Goal: Information Seeking & Learning: Check status

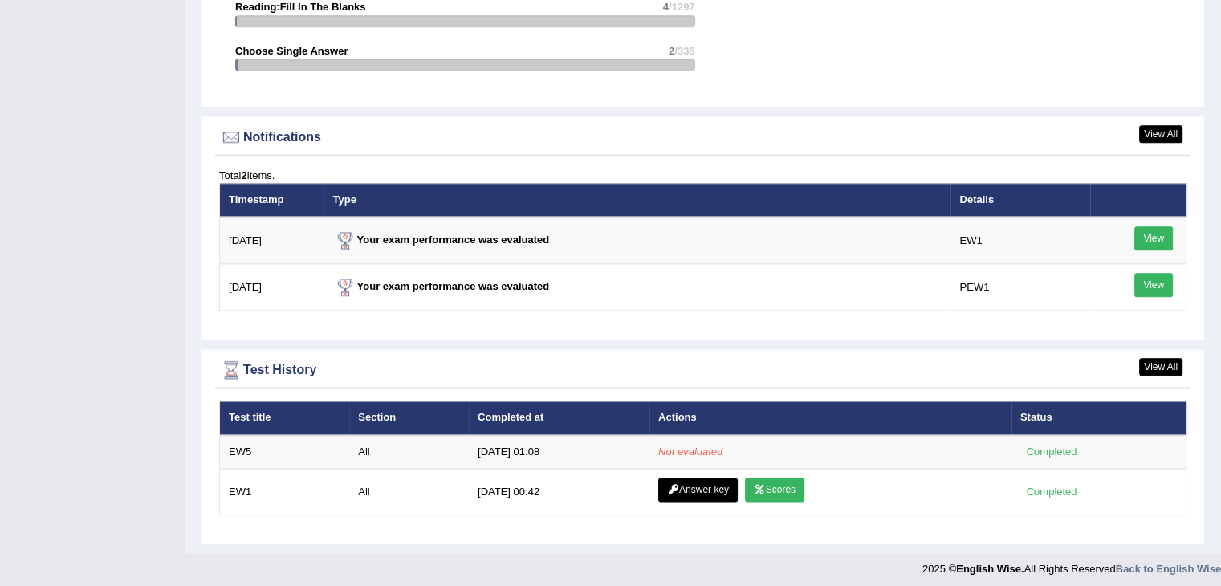
scroll to position [1849, 0]
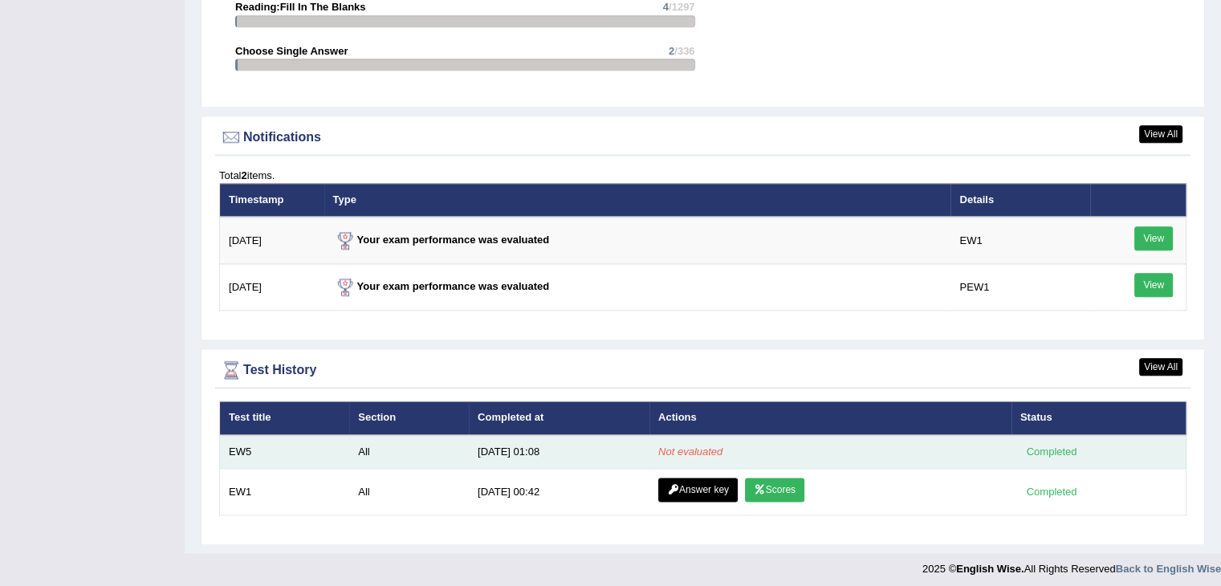
click at [685, 445] on em "Not evaluated" at bounding box center [690, 451] width 64 height 12
click at [234, 447] on td "EW5" at bounding box center [285, 452] width 130 height 34
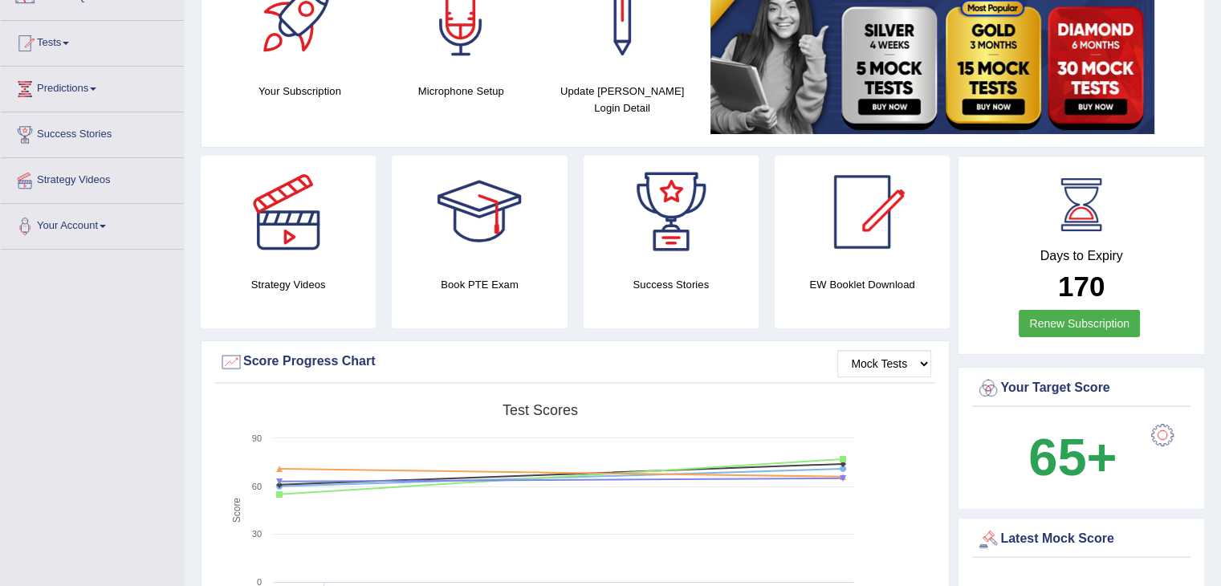
scroll to position [0, 0]
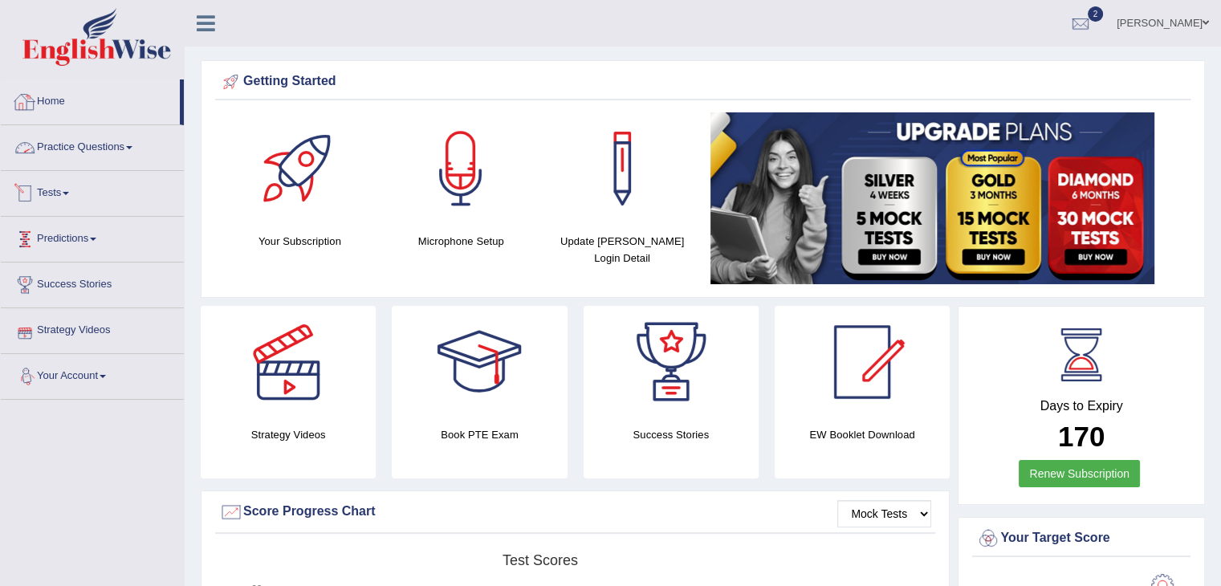
click at [64, 193] on link "Tests" at bounding box center [92, 191] width 183 height 40
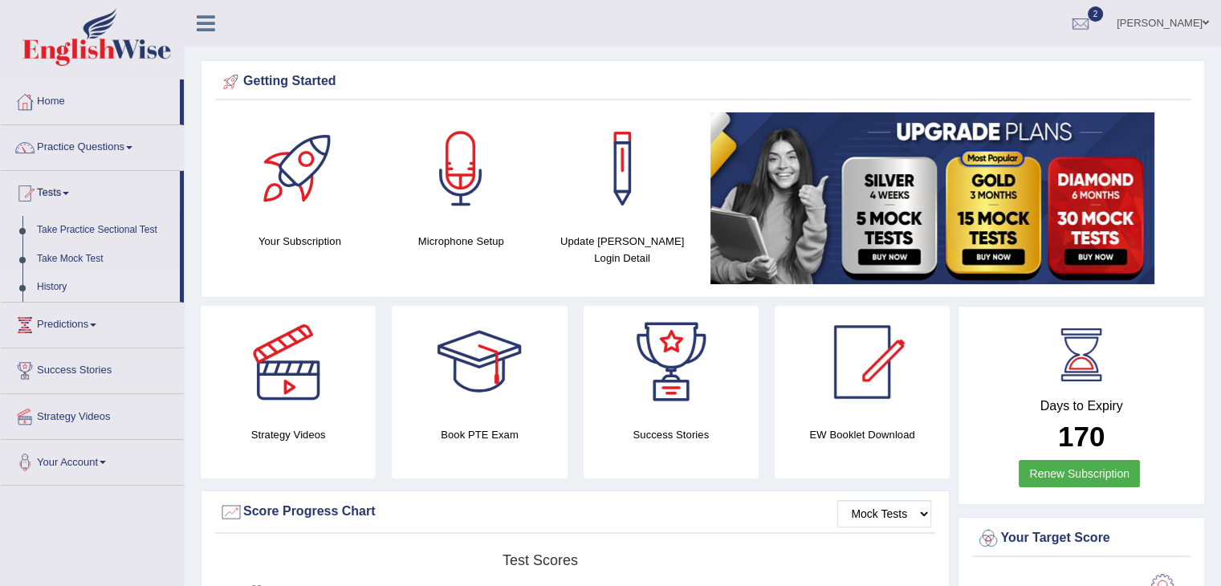
click at [61, 281] on link "History" at bounding box center [105, 287] width 150 height 29
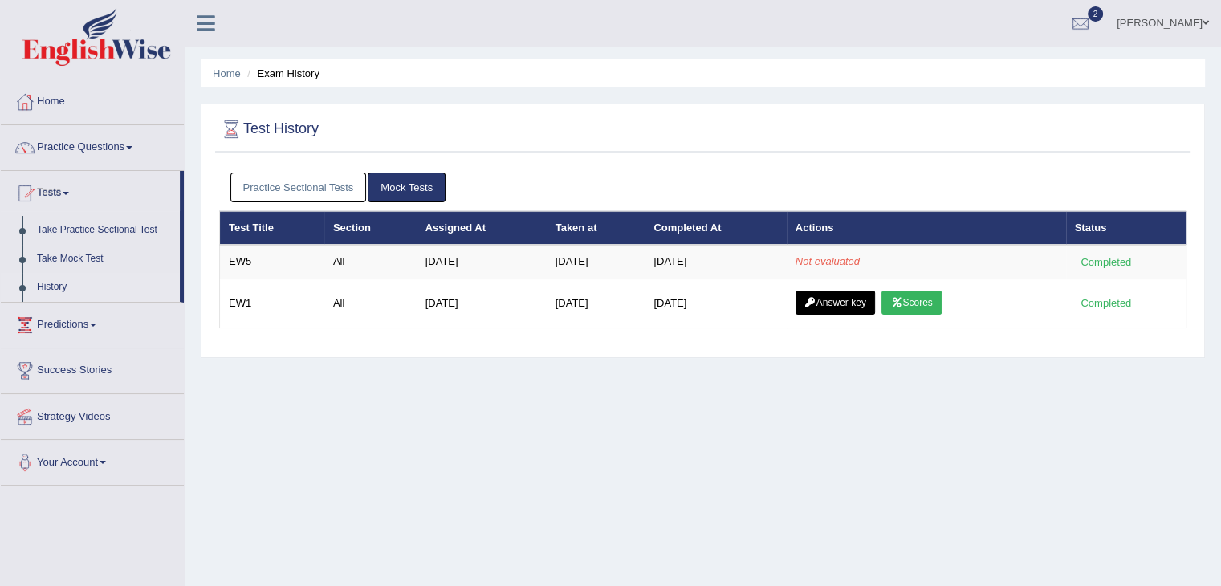
click at [441, 181] on link "Mock Tests" at bounding box center [407, 188] width 78 height 30
click at [418, 183] on link "Mock Tests" at bounding box center [407, 188] width 78 height 30
click at [322, 189] on link "Practice Sectional Tests" at bounding box center [298, 188] width 136 height 30
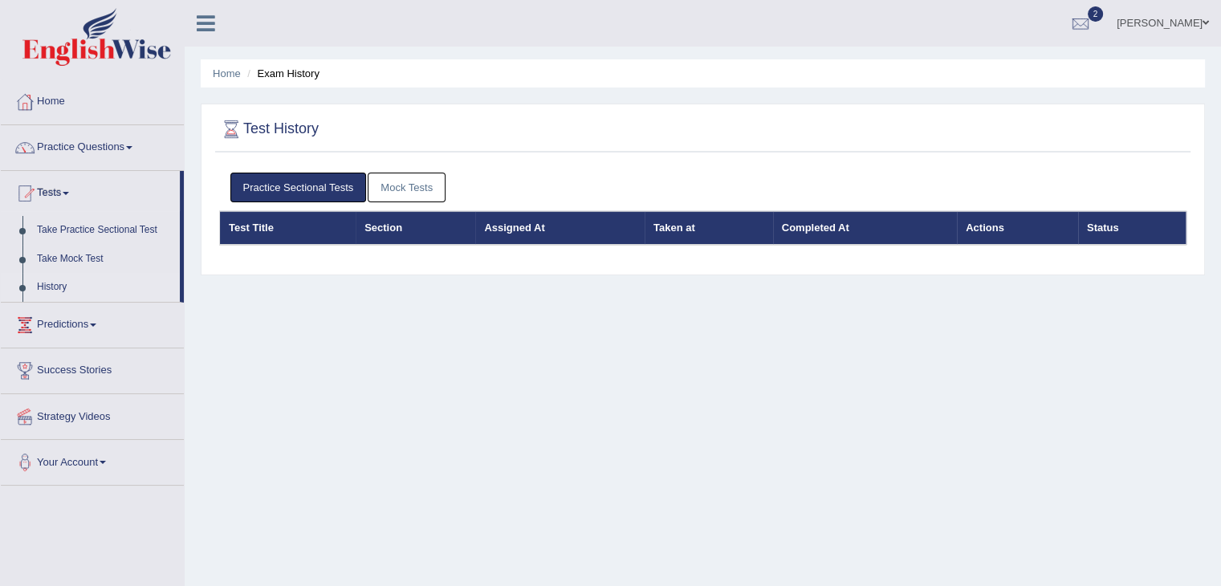
click at [421, 199] on link "Mock Tests" at bounding box center [407, 188] width 78 height 30
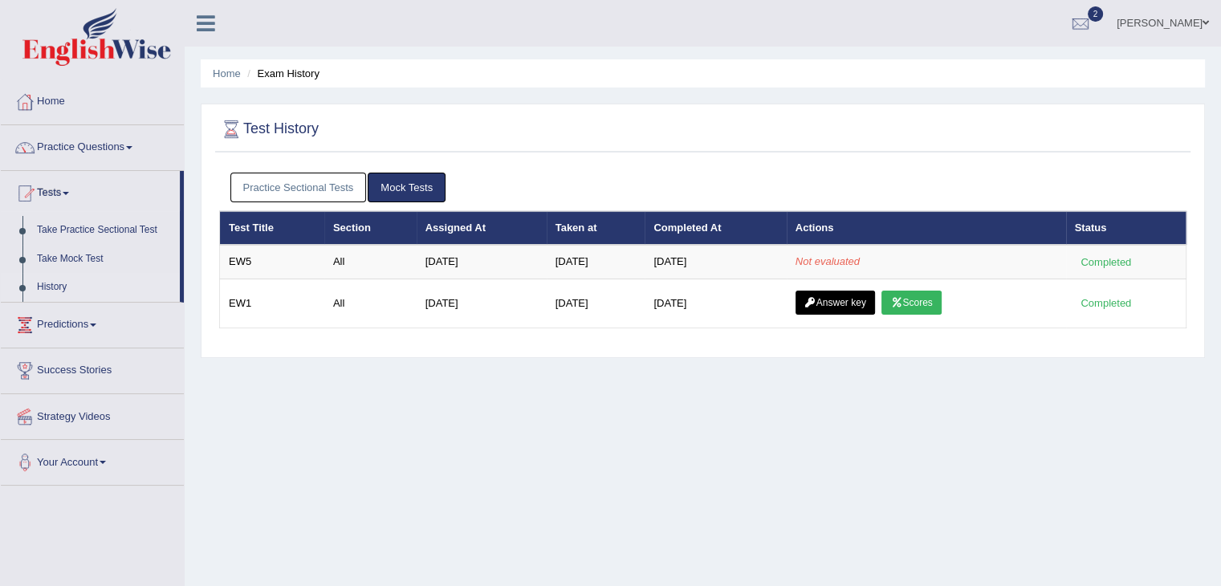
click at [311, 181] on link "Practice Sectional Tests" at bounding box center [298, 188] width 136 height 30
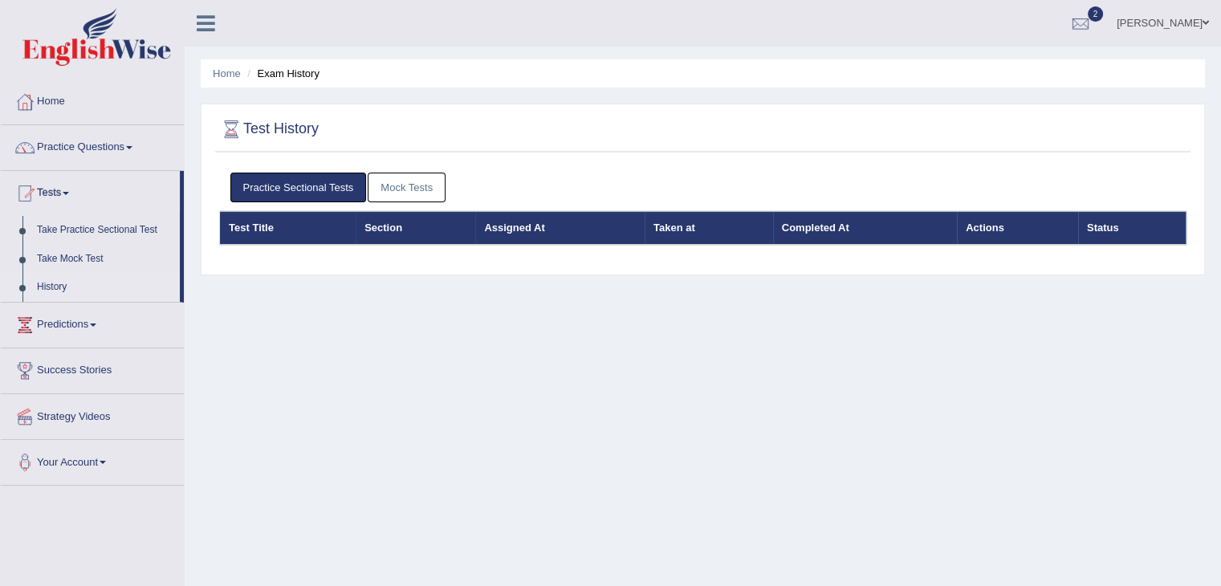
click at [380, 181] on link "Mock Tests" at bounding box center [407, 188] width 78 height 30
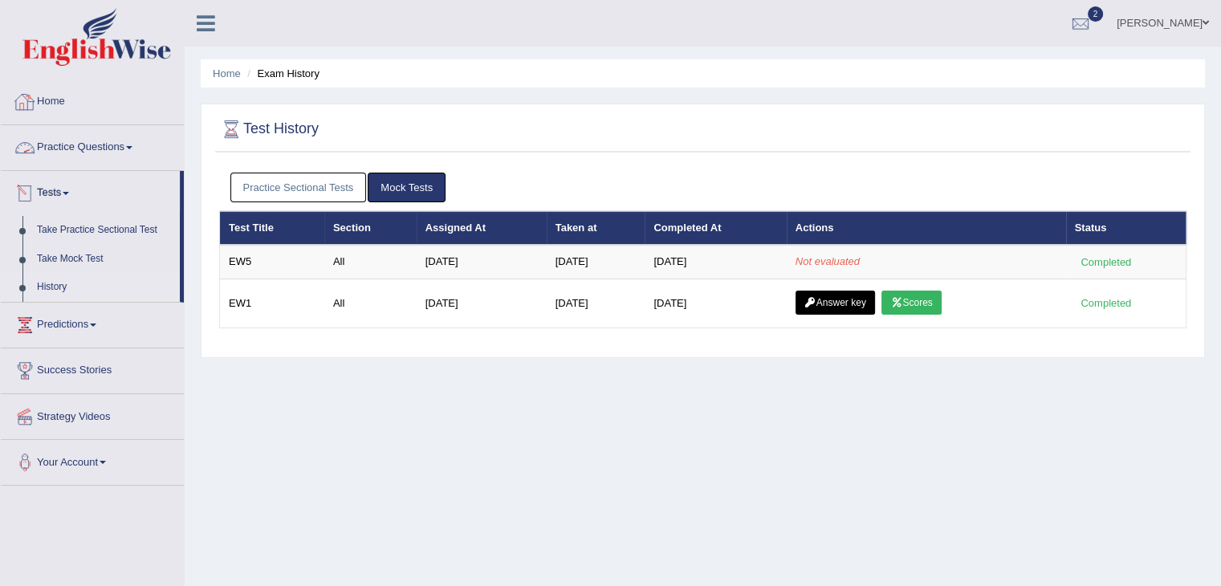
click at [67, 104] on link "Home" at bounding box center [92, 99] width 183 height 40
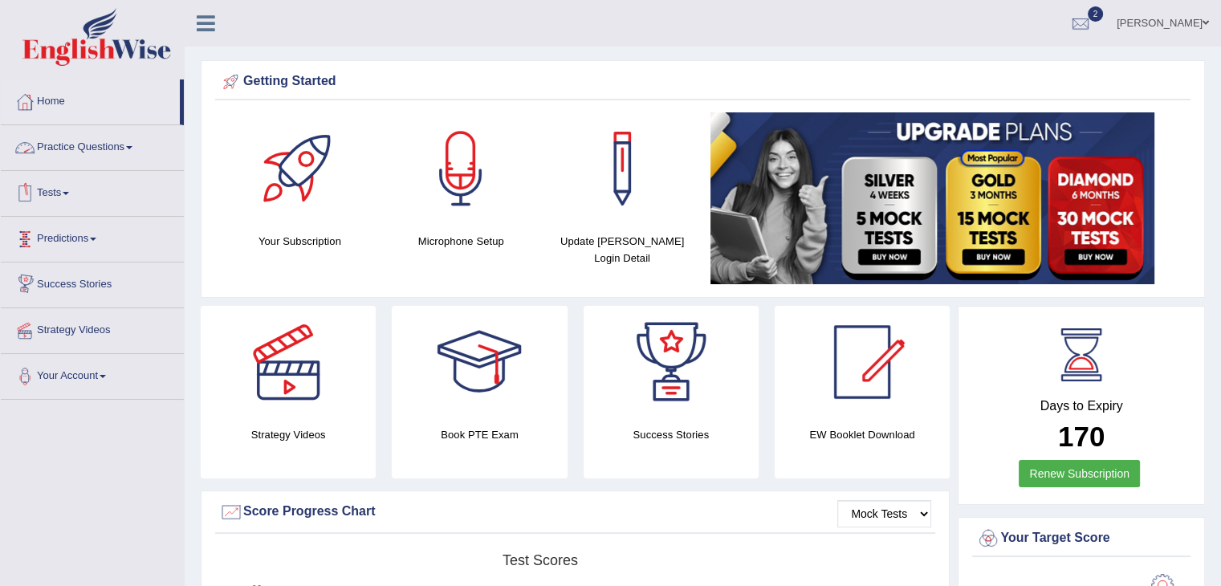
click at [63, 194] on link "Tests" at bounding box center [92, 191] width 183 height 40
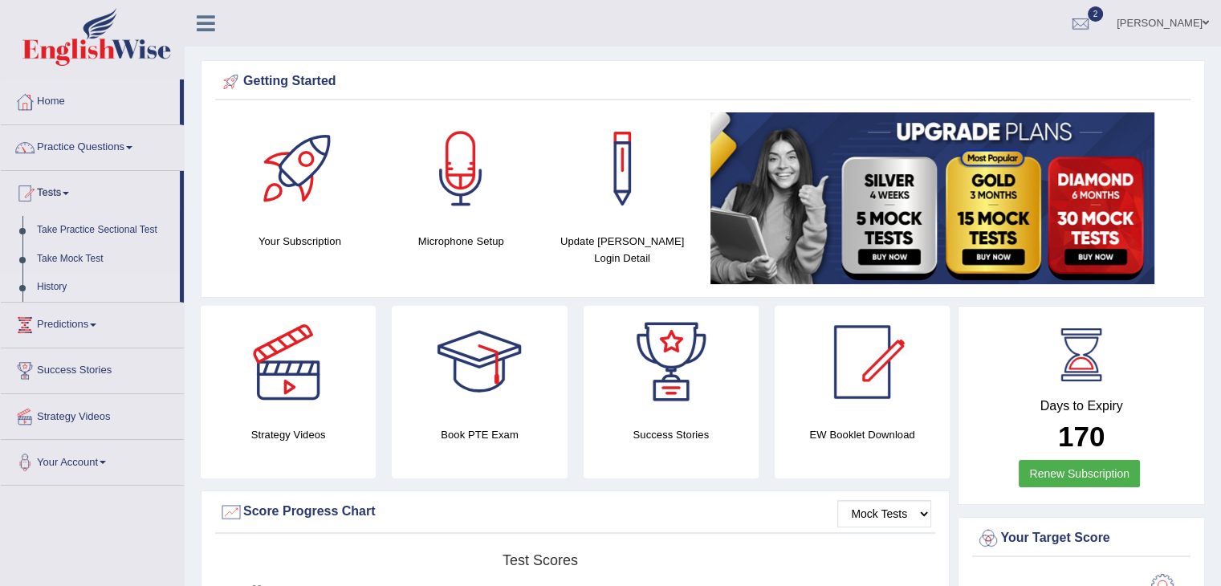
click at [58, 282] on link "History" at bounding box center [105, 287] width 150 height 29
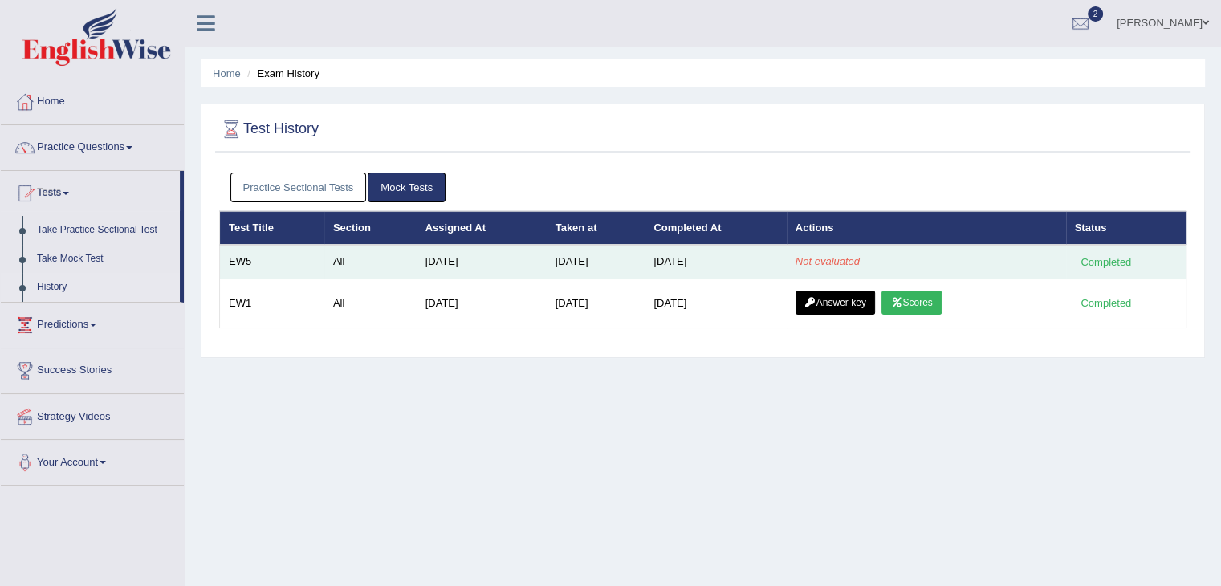
click at [1130, 256] on div "Completed" at bounding box center [1106, 262] width 63 height 17
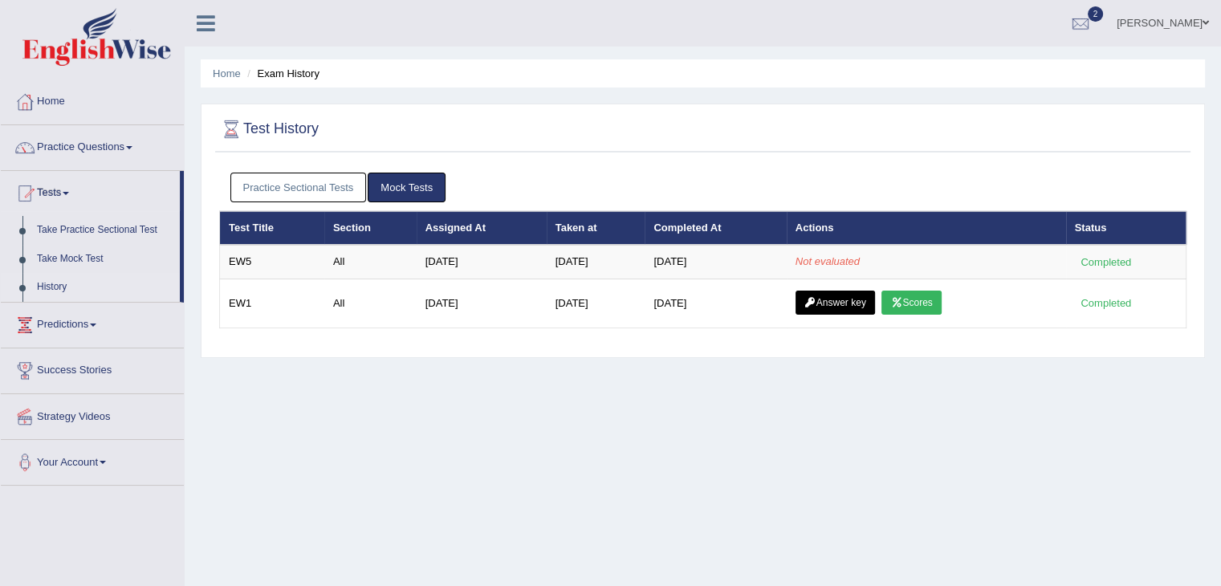
click at [387, 187] on link "Mock Tests" at bounding box center [407, 188] width 78 height 30
click at [295, 189] on link "Practice Sectional Tests" at bounding box center [298, 188] width 136 height 30
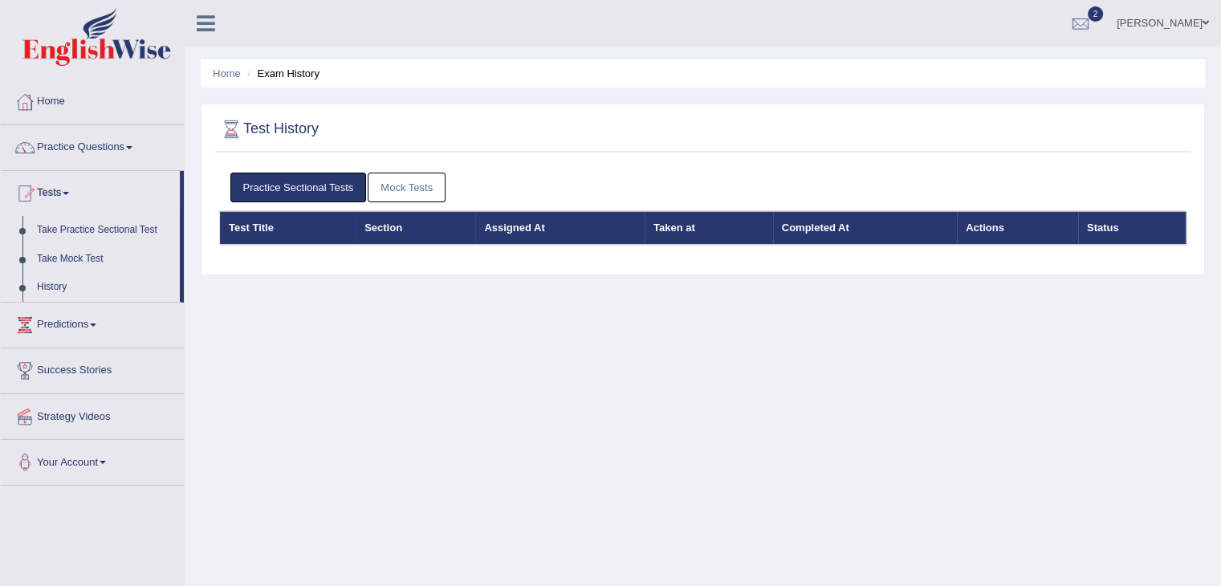
click at [424, 177] on link "Mock Tests" at bounding box center [407, 188] width 78 height 30
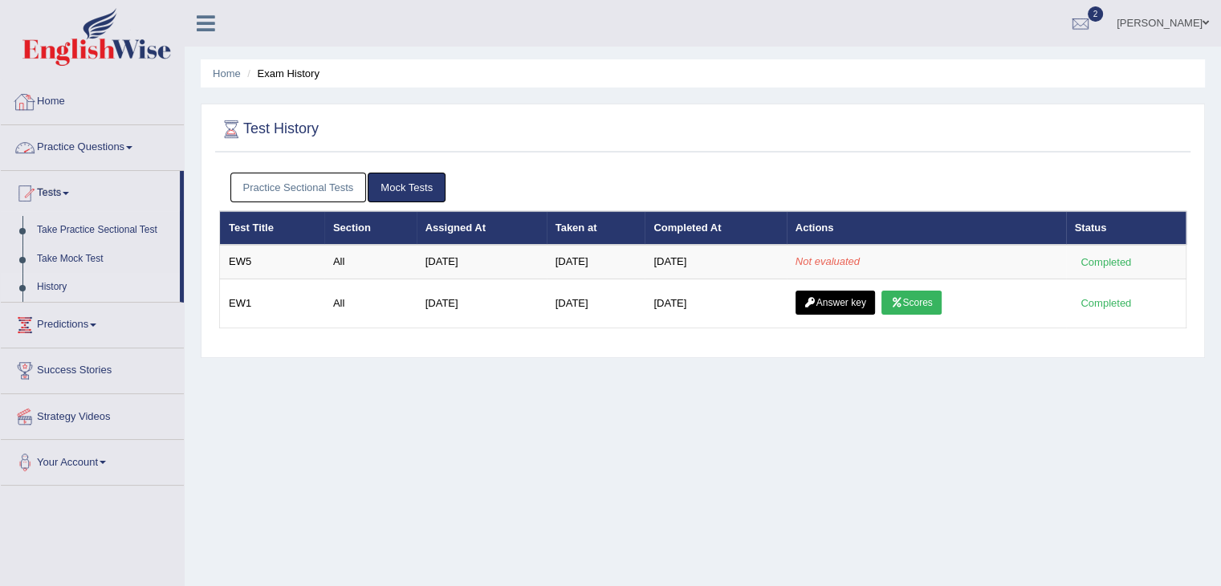
click at [302, 189] on link "Practice Sectional Tests" at bounding box center [298, 188] width 136 height 30
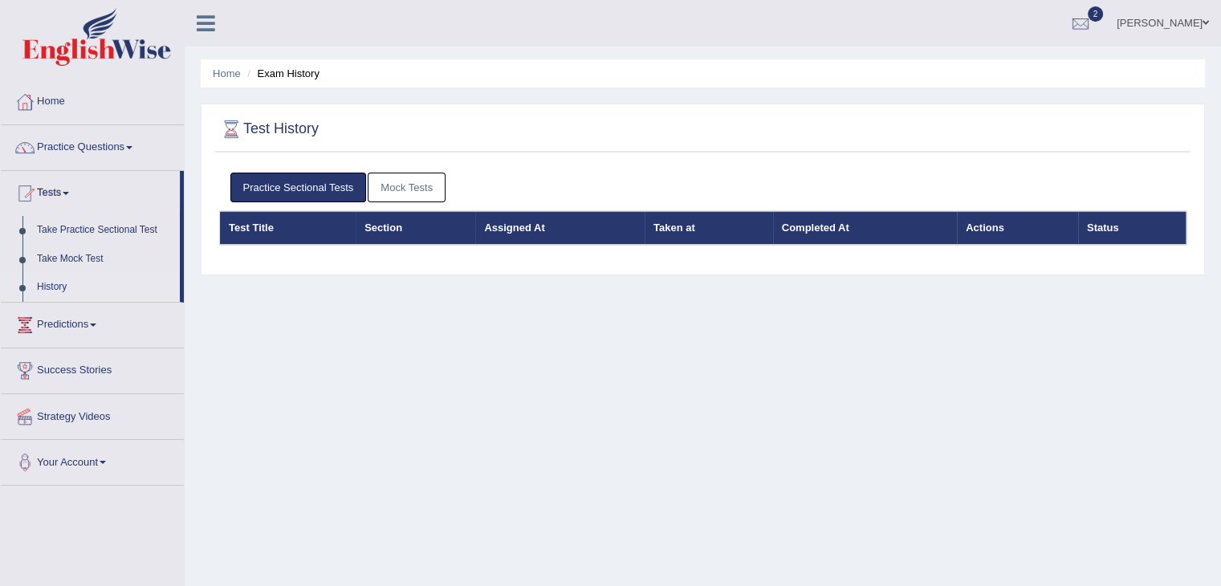
click at [414, 187] on link "Mock Tests" at bounding box center [407, 188] width 78 height 30
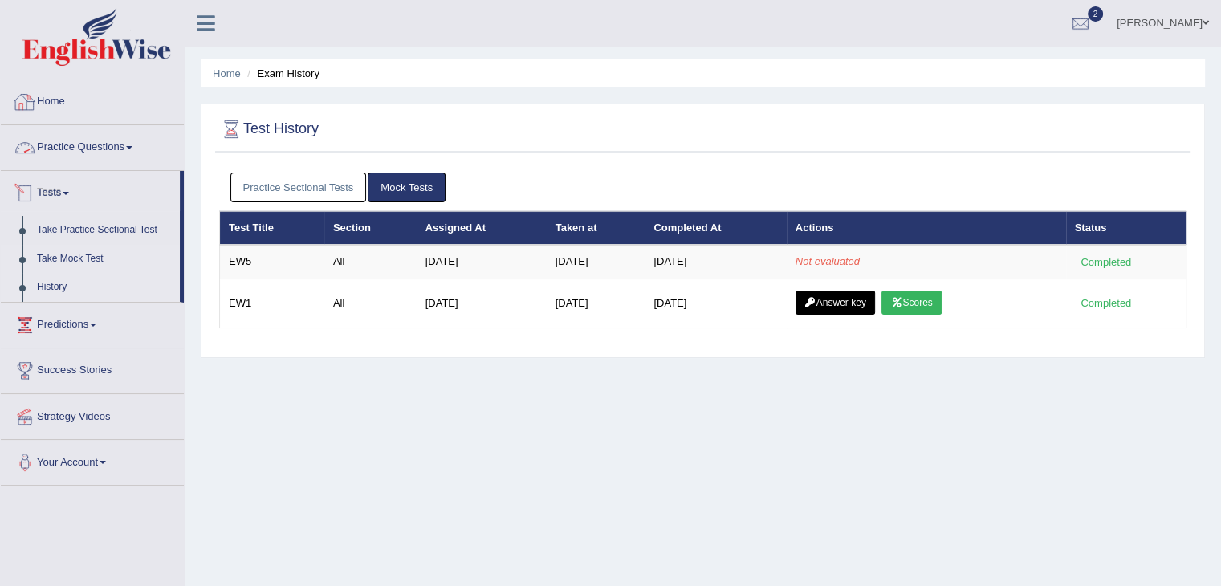
click at [80, 256] on link "Take Mock Test" at bounding box center [105, 259] width 150 height 29
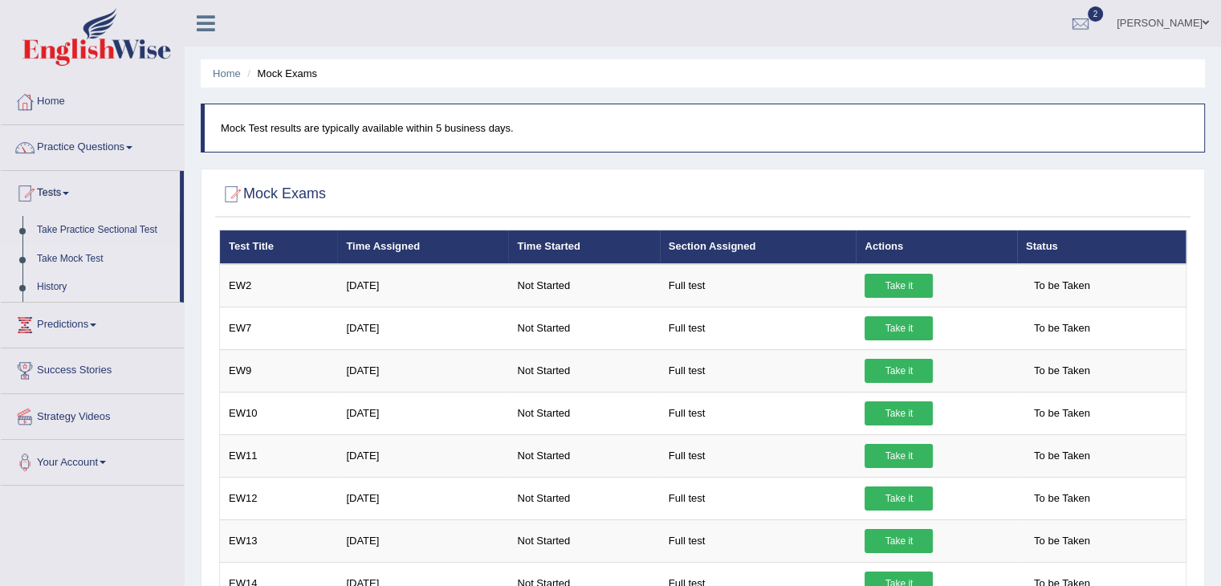
click at [59, 289] on link "History" at bounding box center [105, 287] width 150 height 29
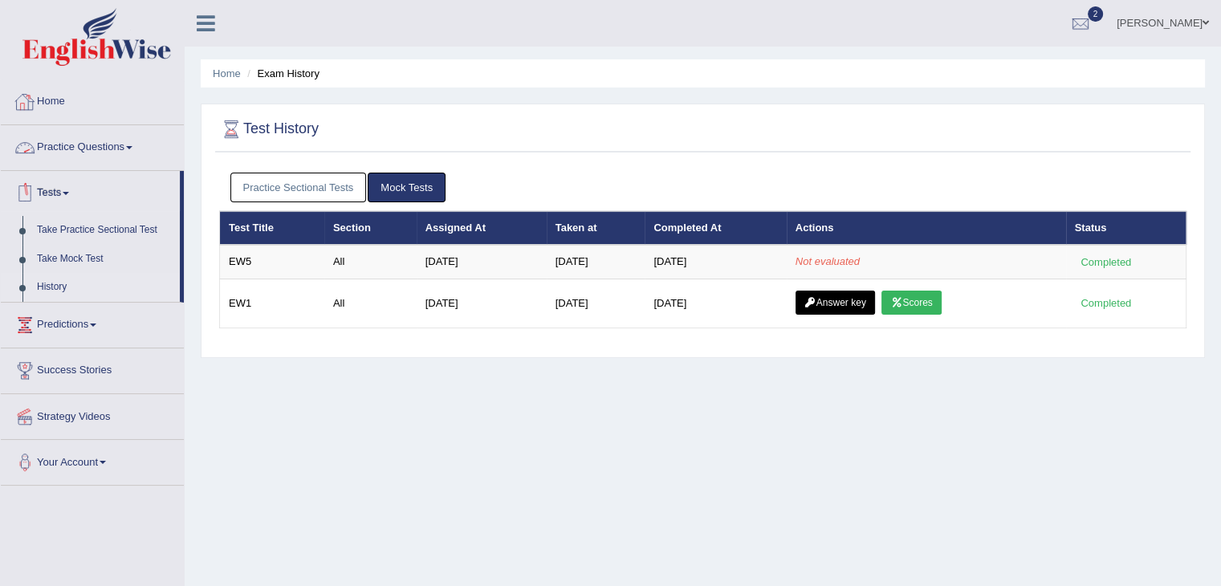
click at [51, 94] on link "Home" at bounding box center [92, 99] width 183 height 40
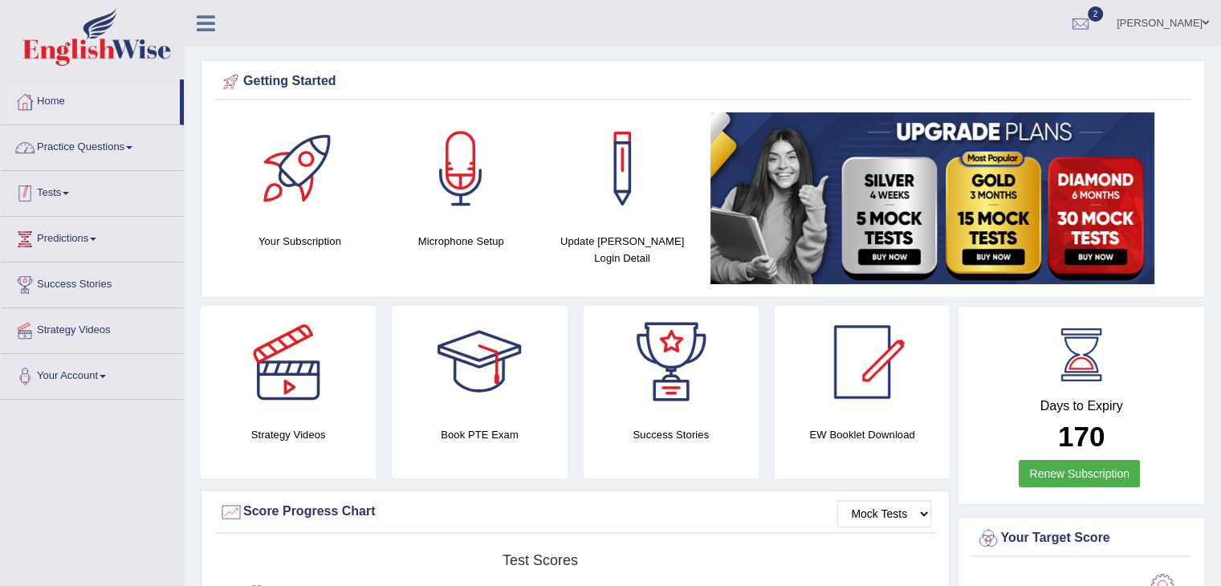
click at [48, 200] on link "Tests" at bounding box center [92, 191] width 183 height 40
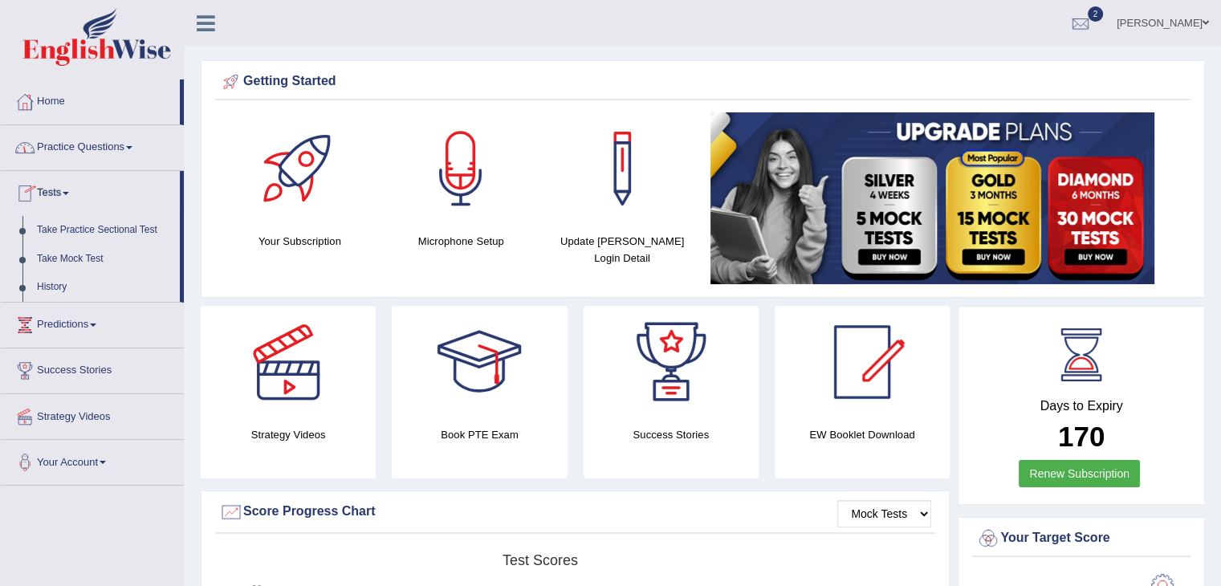
click at [51, 282] on link "History" at bounding box center [105, 287] width 150 height 29
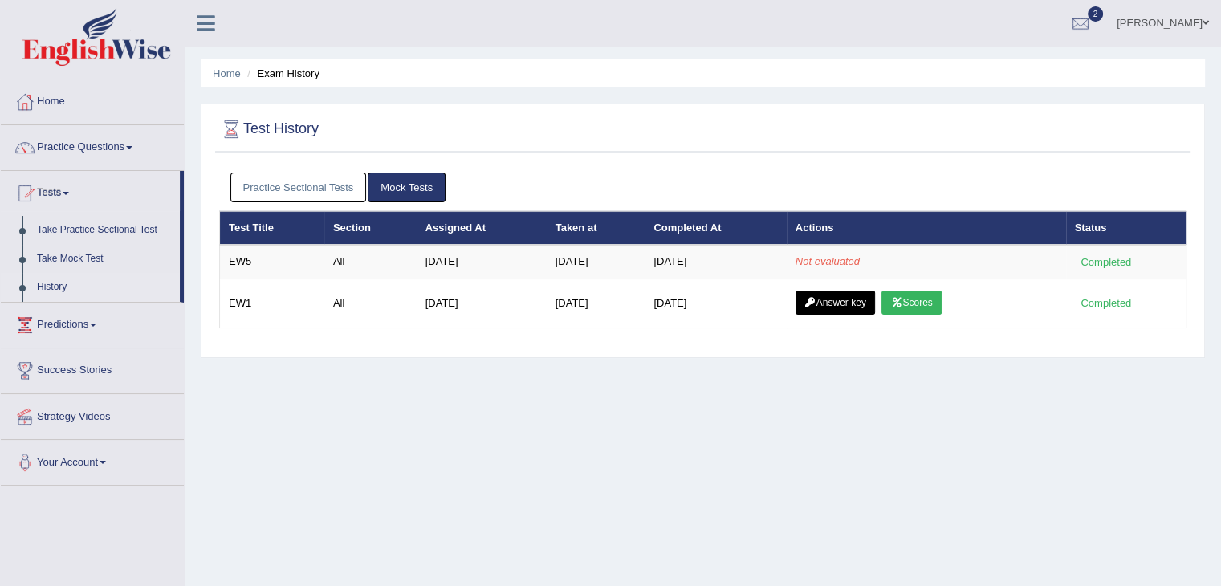
click at [328, 187] on link "Practice Sectional Tests" at bounding box center [298, 188] width 136 height 30
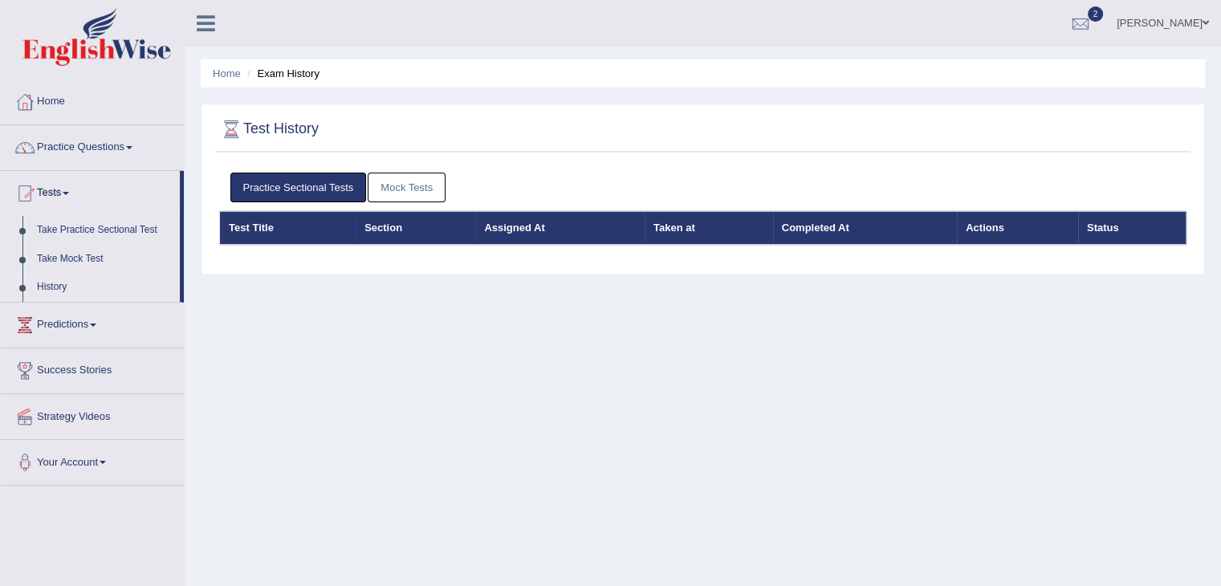
click at [387, 187] on link "Mock Tests" at bounding box center [407, 188] width 78 height 30
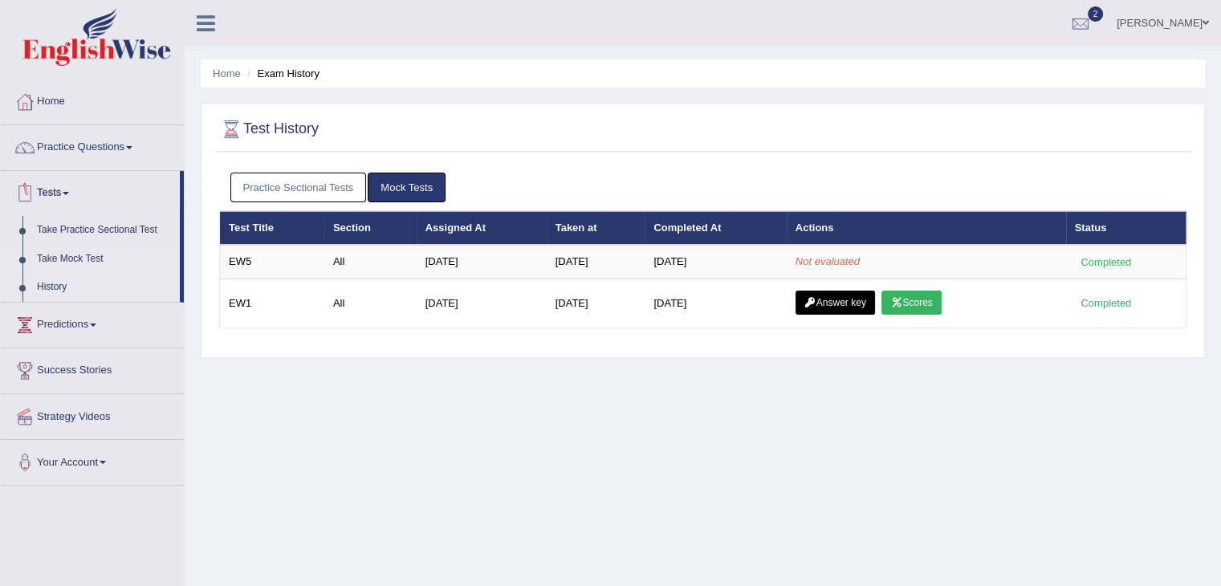
click at [83, 261] on link "Take Mock Test" at bounding box center [105, 259] width 150 height 29
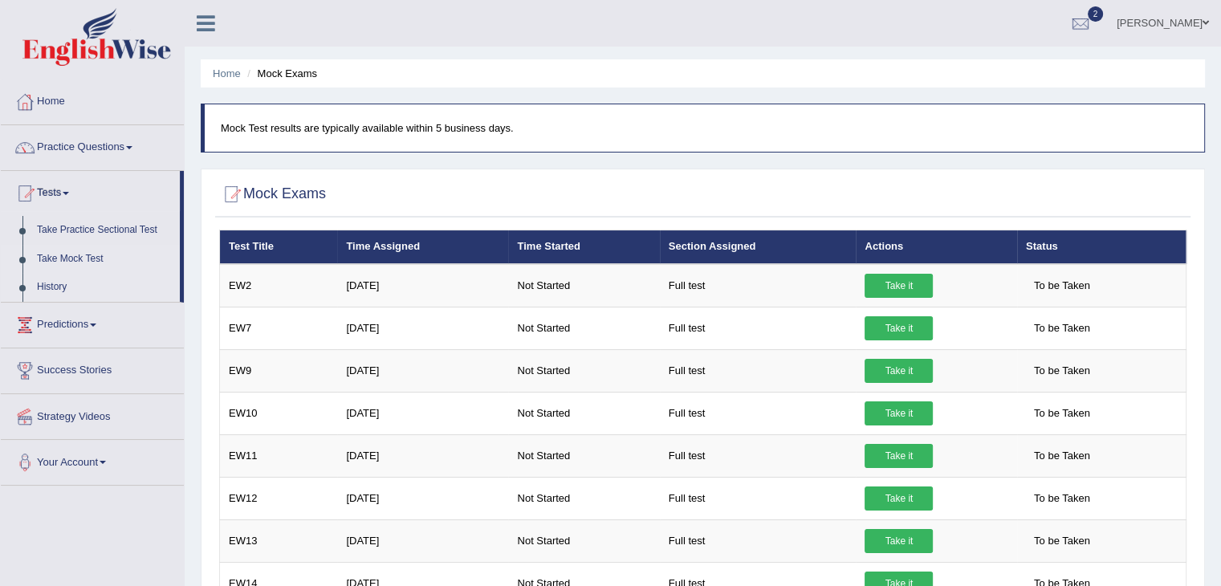
click at [44, 290] on link "History" at bounding box center [105, 287] width 150 height 29
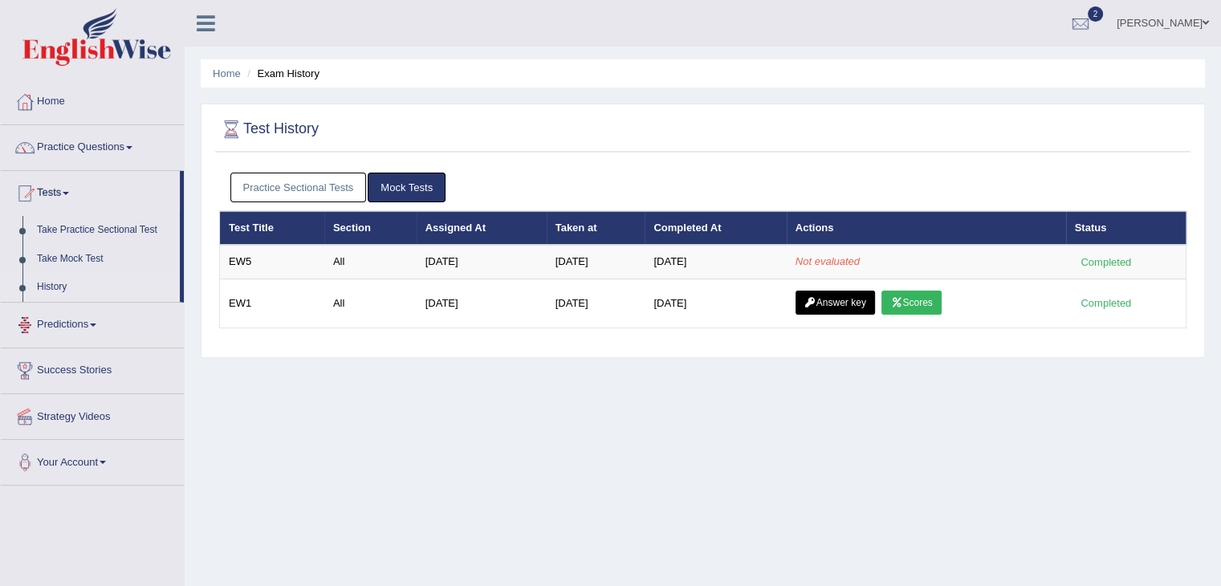
click at [303, 185] on link "Practice Sectional Tests" at bounding box center [298, 188] width 136 height 30
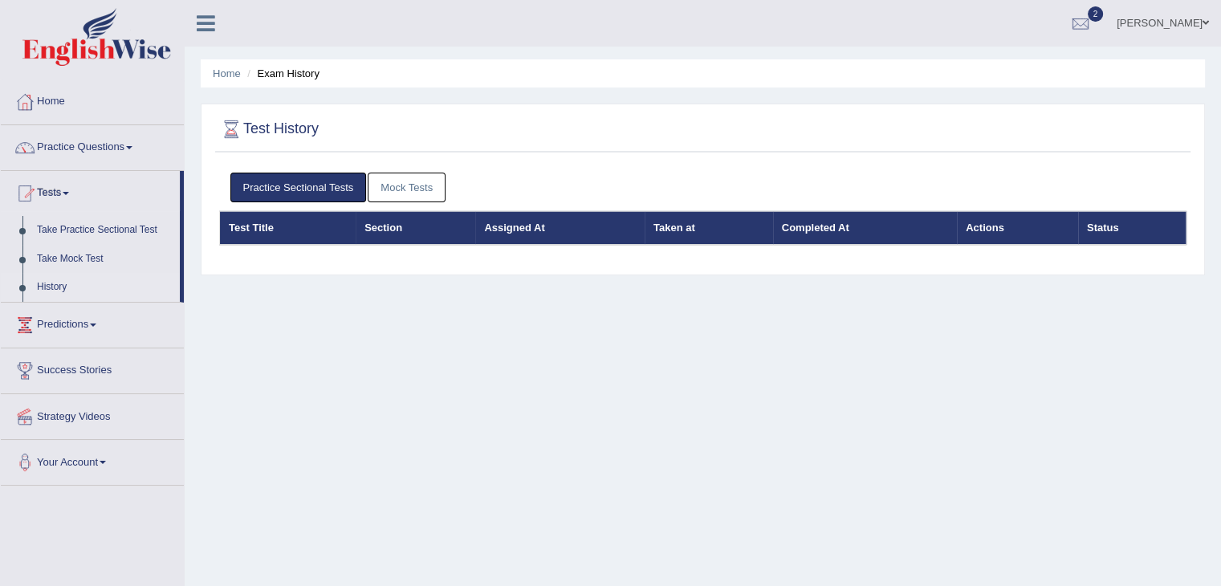
click at [384, 181] on link "Mock Tests" at bounding box center [407, 188] width 78 height 30
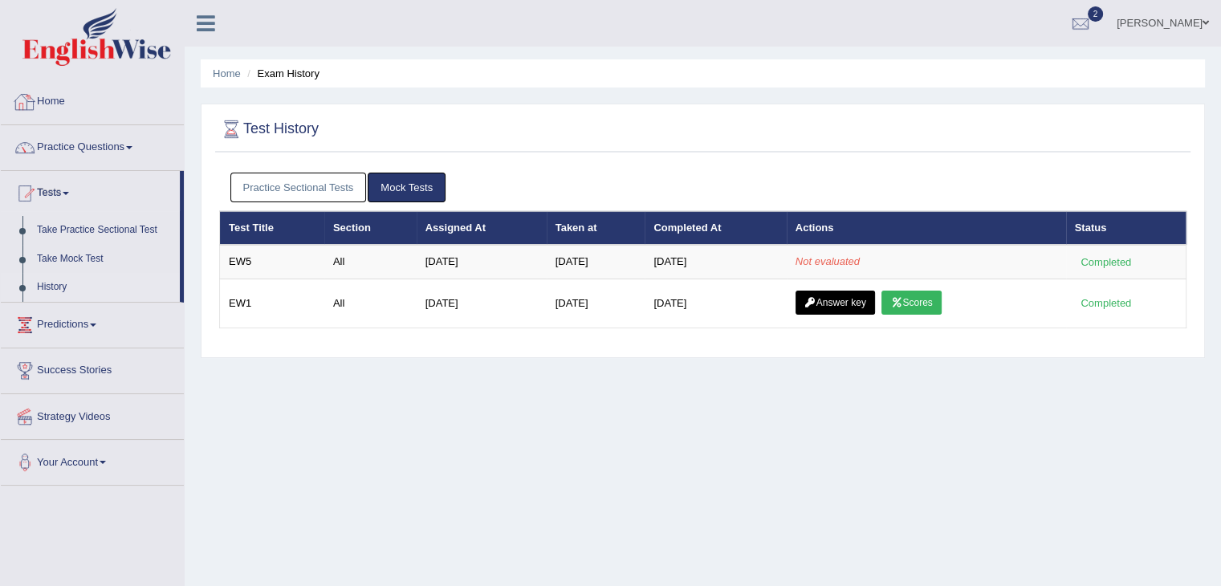
click at [47, 102] on link "Home" at bounding box center [92, 99] width 183 height 40
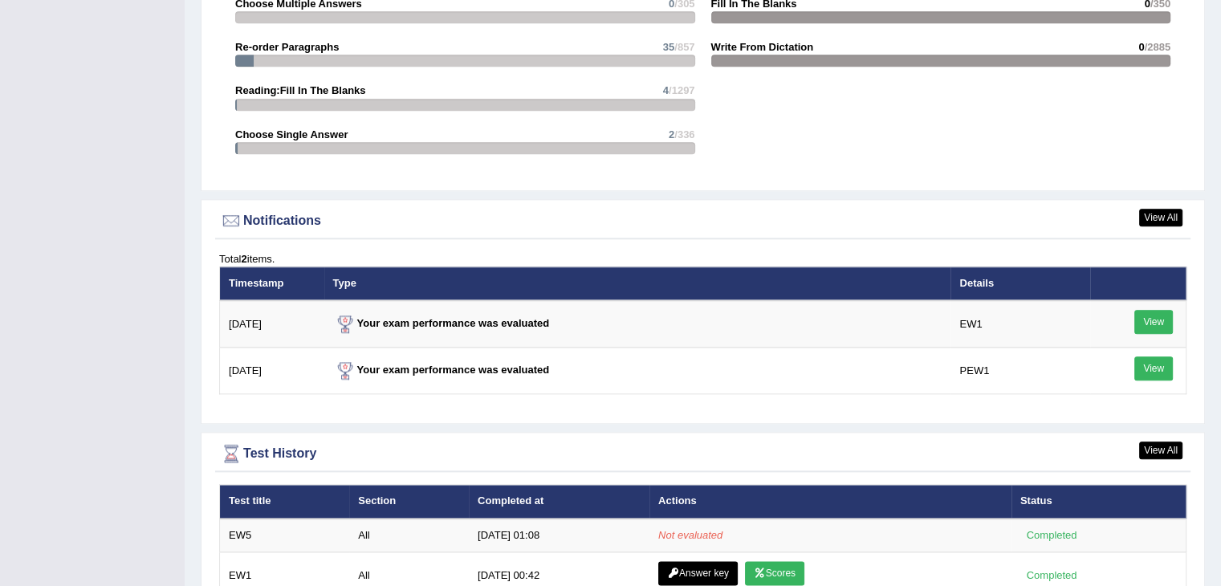
scroll to position [1849, 0]
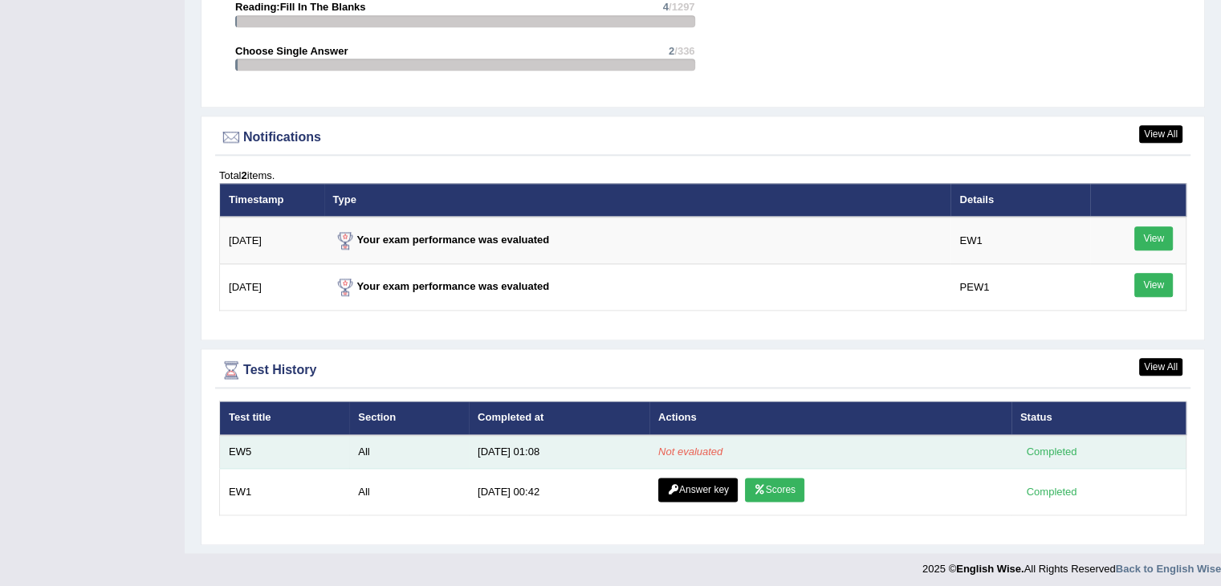
click at [1042, 446] on div "Completed" at bounding box center [1051, 451] width 63 height 17
click at [250, 437] on td "EW5" at bounding box center [285, 452] width 130 height 34
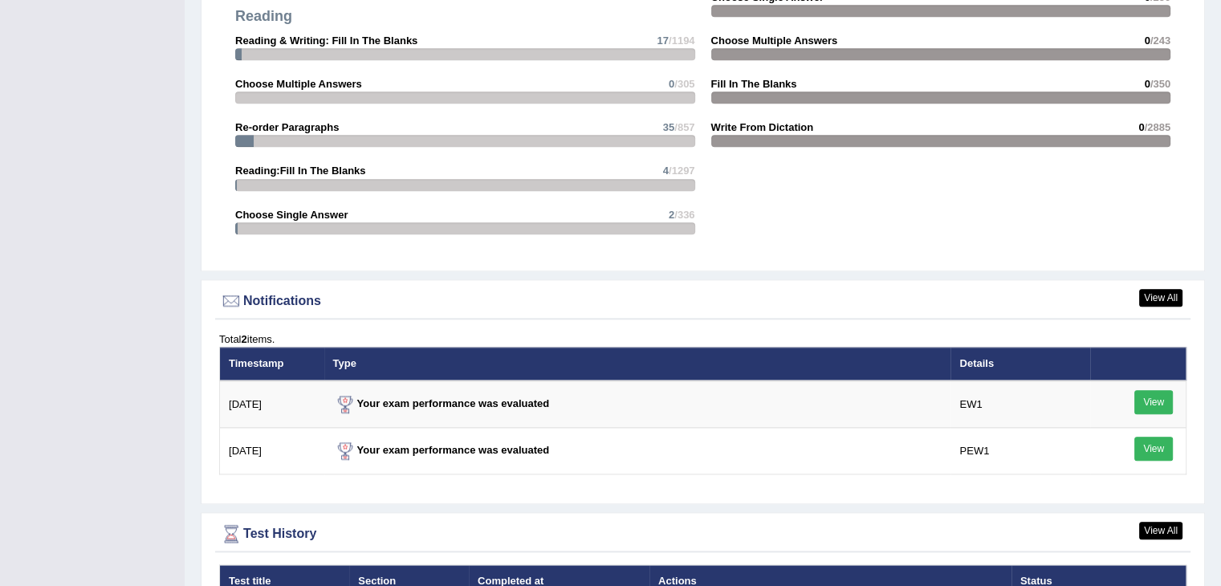
scroll to position [1849, 0]
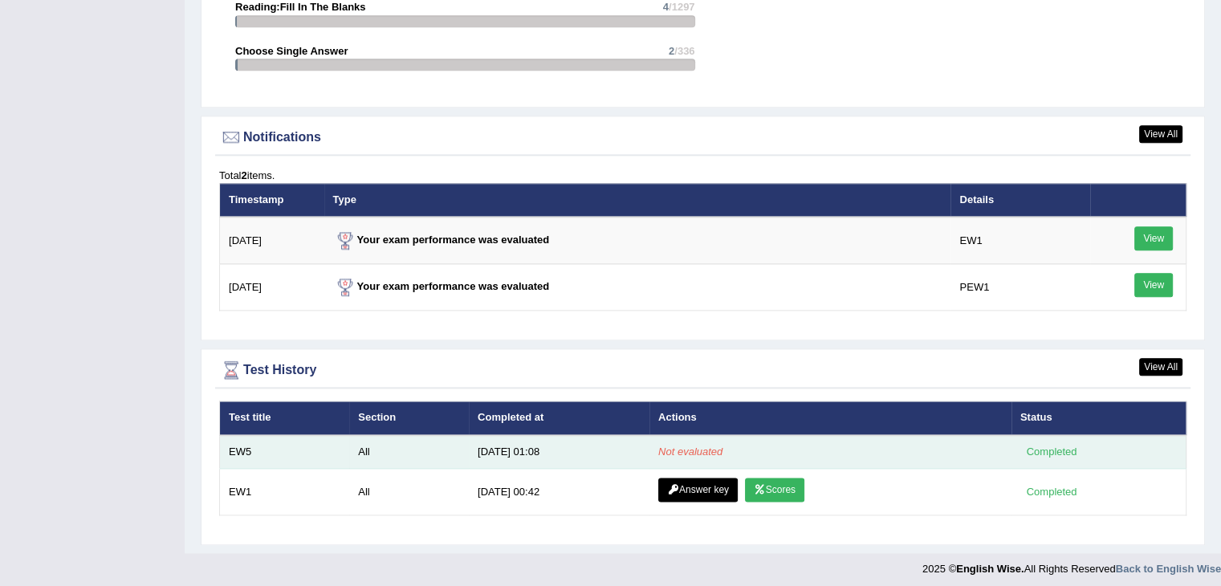
click at [1065, 443] on div "Completed" at bounding box center [1051, 451] width 63 height 17
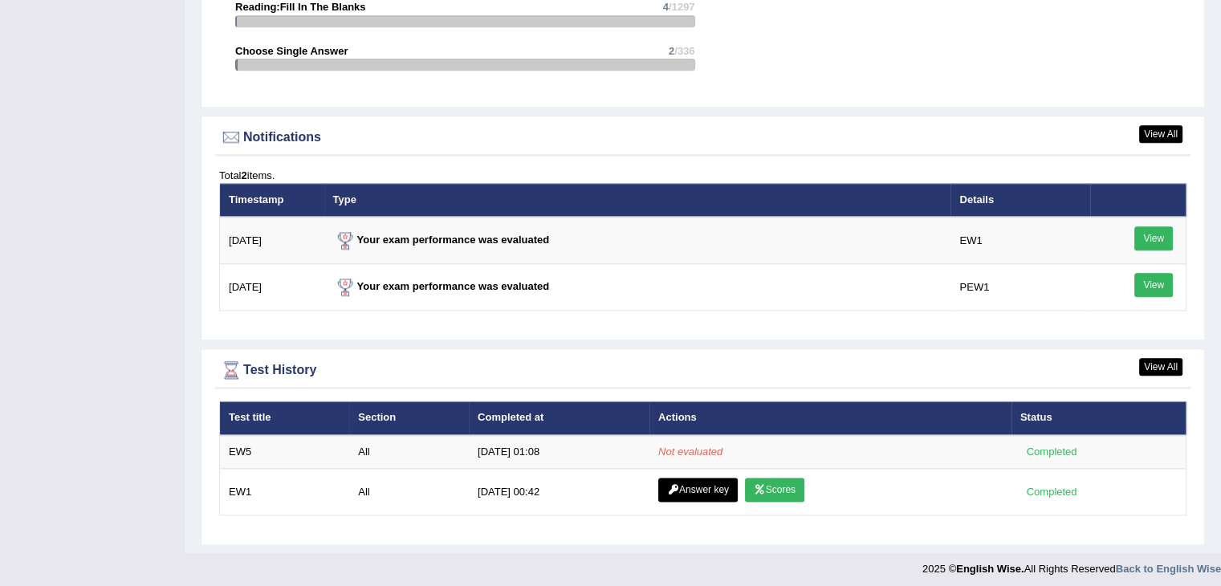
click at [1152, 348] on div "View All Test History Test title Section Completed at Actions Status EW5 All 9/…" at bounding box center [703, 446] width 1004 height 197
click at [1158, 367] on link "View All" at bounding box center [1160, 367] width 43 height 18
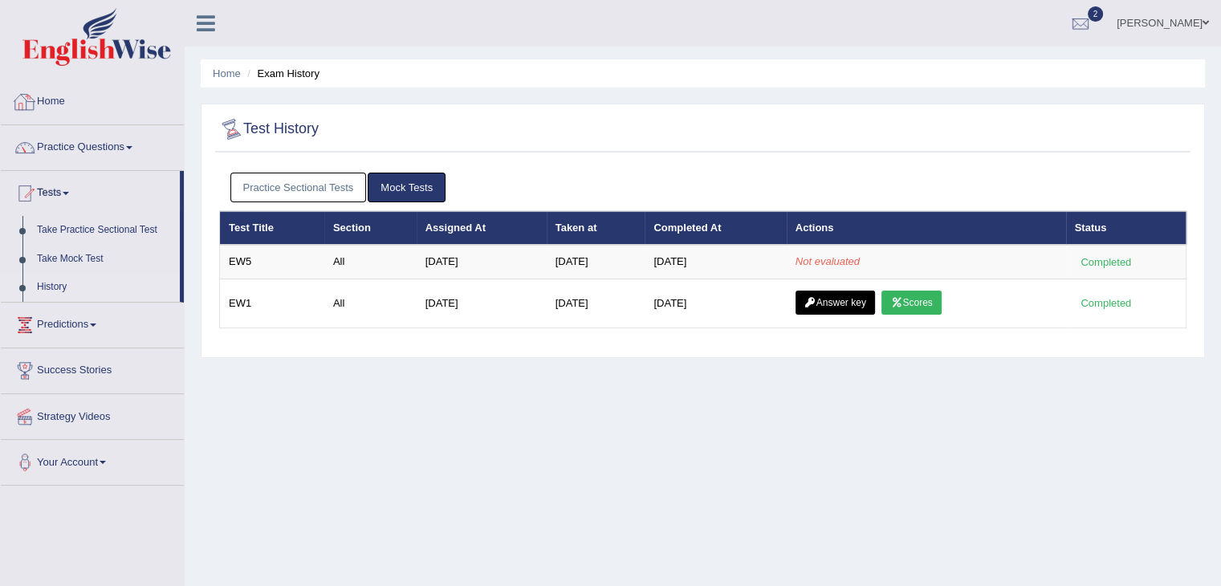
click at [234, 128] on div at bounding box center [231, 129] width 24 height 24
click at [250, 125] on h2 "Test History" at bounding box center [269, 129] width 100 height 24
click at [281, 125] on h2 "Test History" at bounding box center [269, 129] width 100 height 24
click at [318, 181] on link "Practice Sectional Tests" at bounding box center [298, 188] width 136 height 30
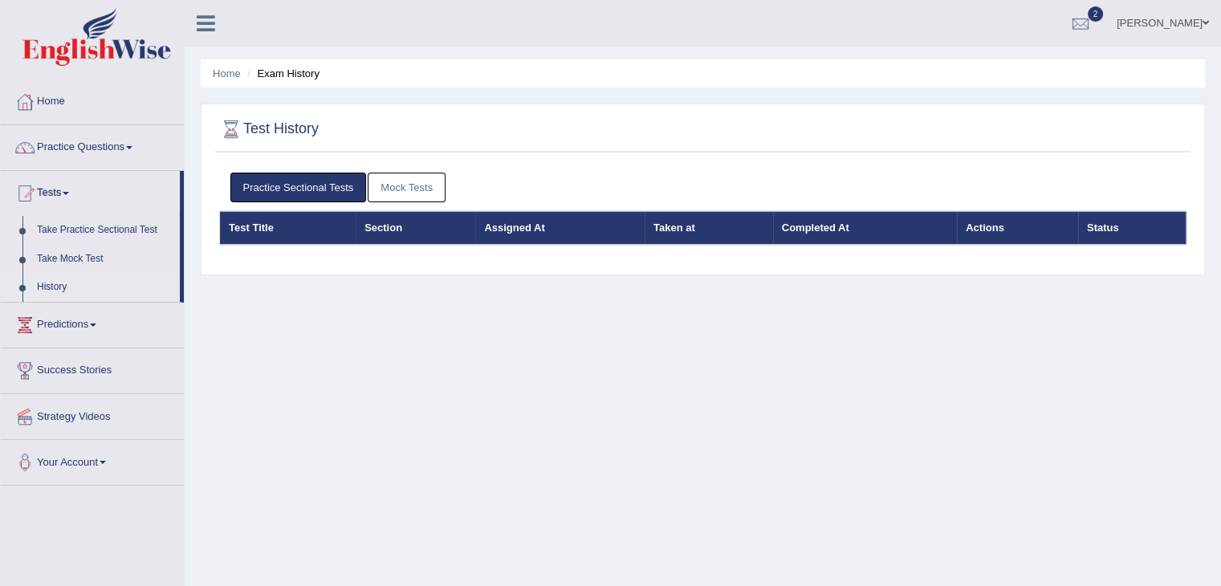
click at [403, 177] on link "Mock Tests" at bounding box center [407, 188] width 78 height 30
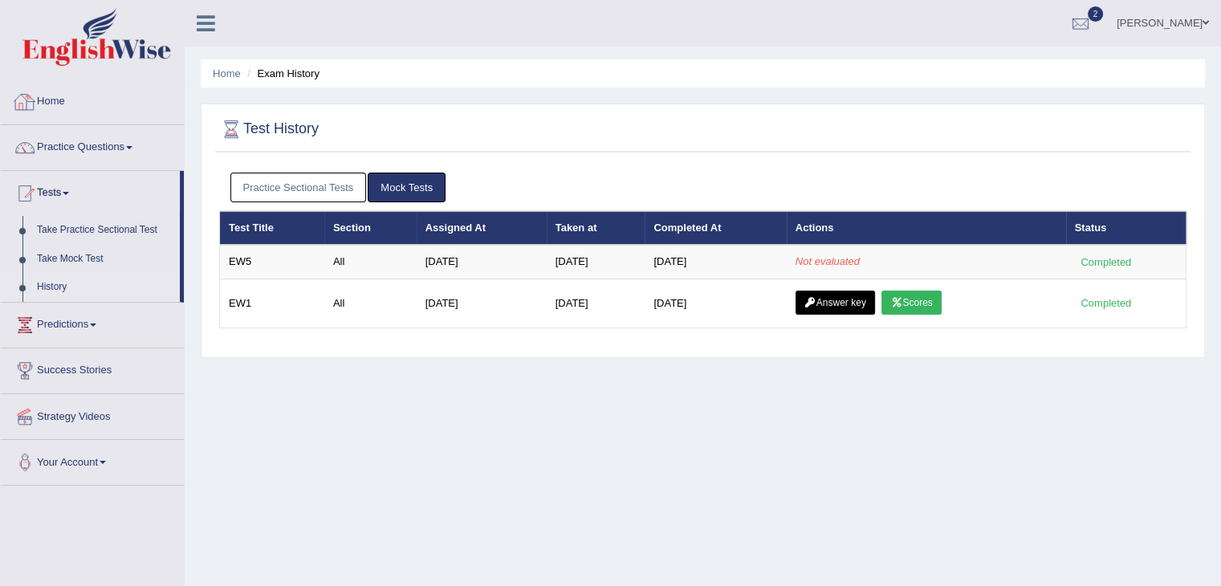
click at [63, 120] on li "Home" at bounding box center [92, 102] width 183 height 46
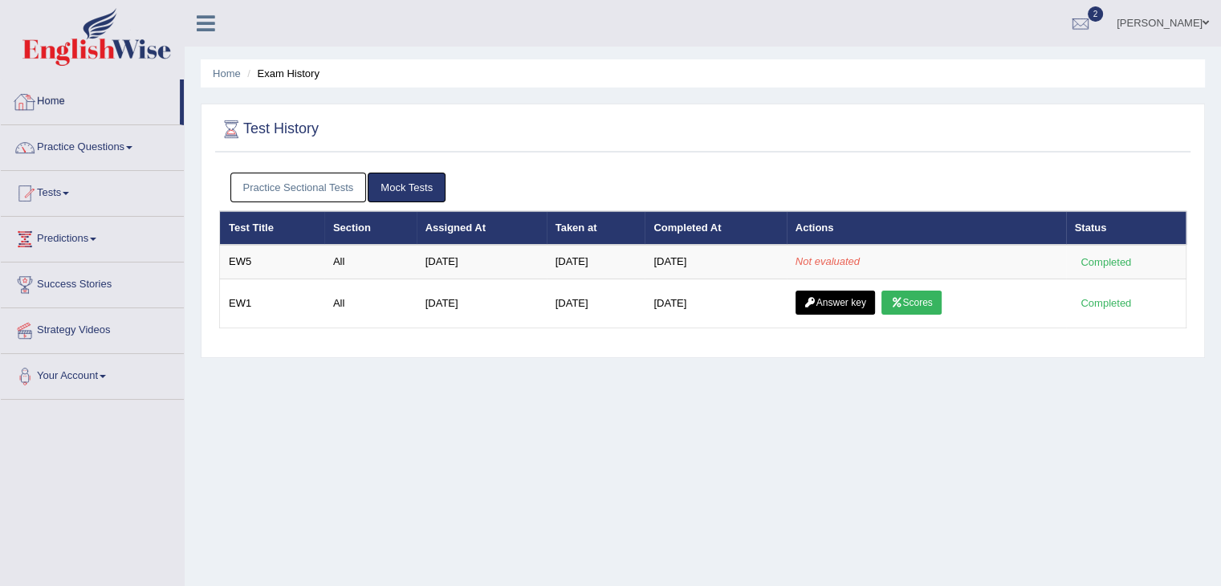
click at [57, 111] on link "Home" at bounding box center [90, 99] width 179 height 40
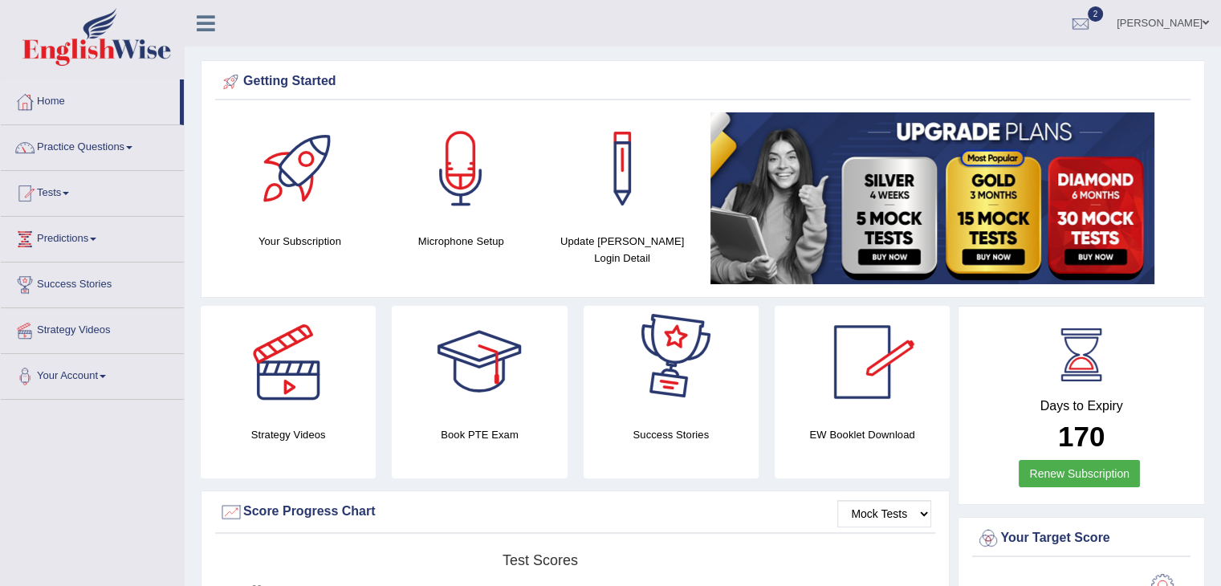
scroll to position [321, 0]
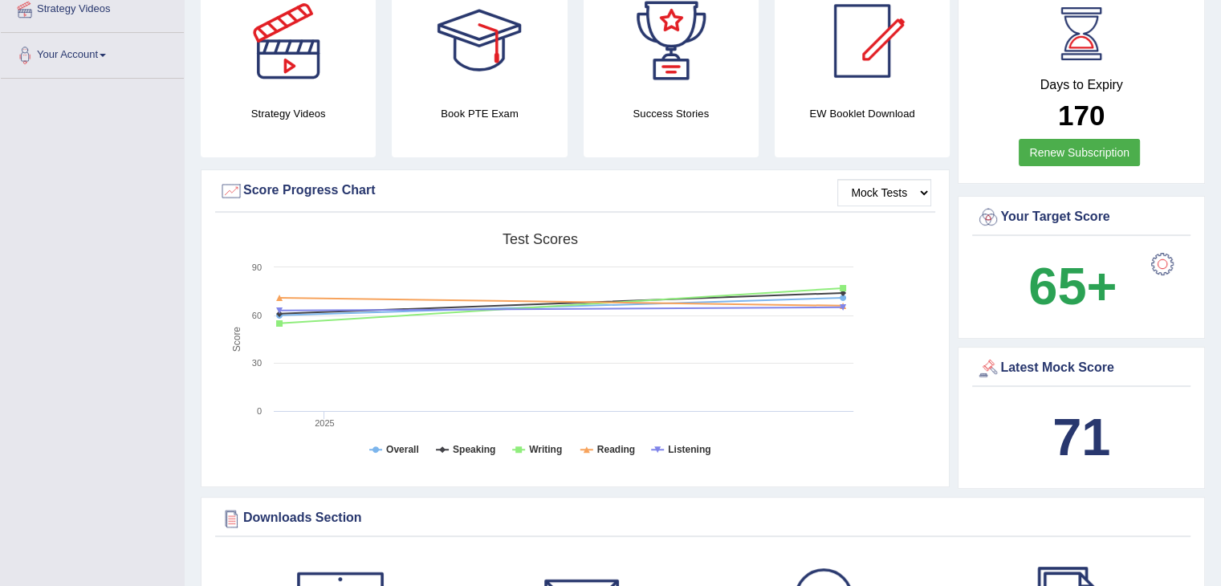
click at [1162, 262] on div at bounding box center [1162, 264] width 32 height 32
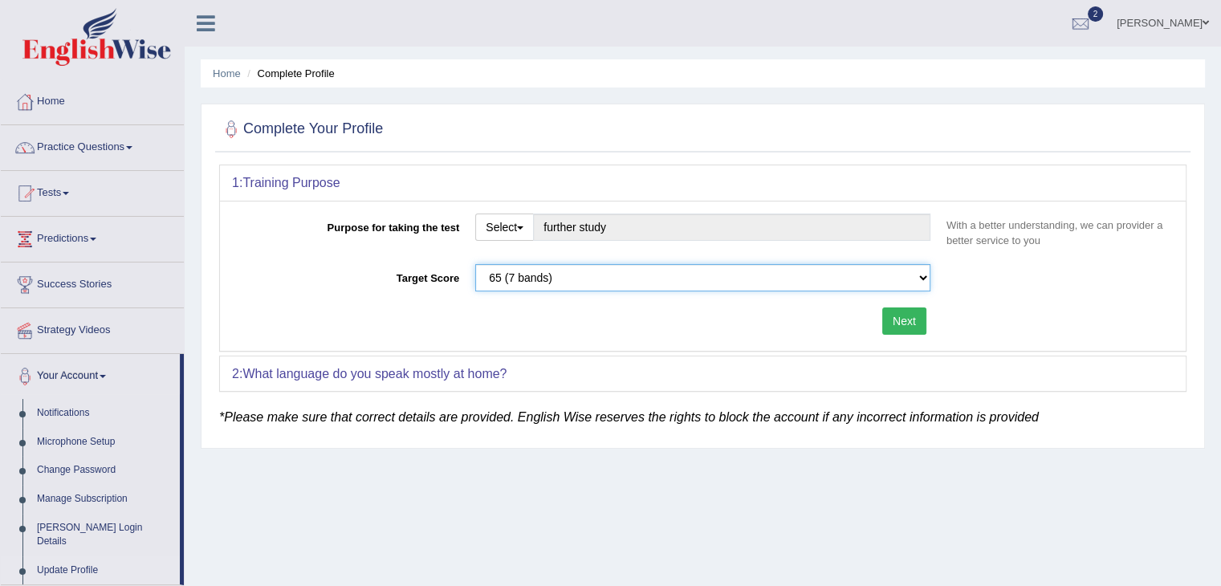
click at [507, 271] on select "Please select the correct value 50 (6 bands) 58 (6.5 bands) 65 (7 bands) 79 (8 …" at bounding box center [702, 277] width 455 height 27
select select "79"
click at [475, 264] on select "Please select the correct value 50 (6 bands) 58 (6.5 bands) 65 (7 bands) 79 (8 …" at bounding box center [702, 277] width 455 height 27
click at [915, 316] on button "Next" at bounding box center [904, 320] width 44 height 27
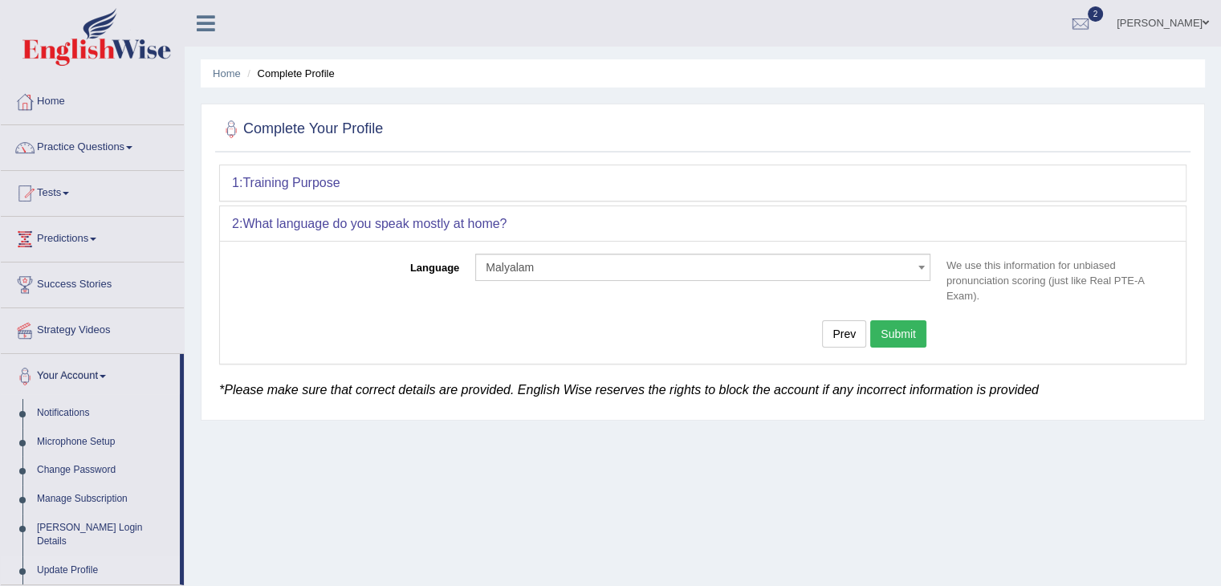
click at [912, 324] on button "Submit" at bounding box center [898, 333] width 56 height 27
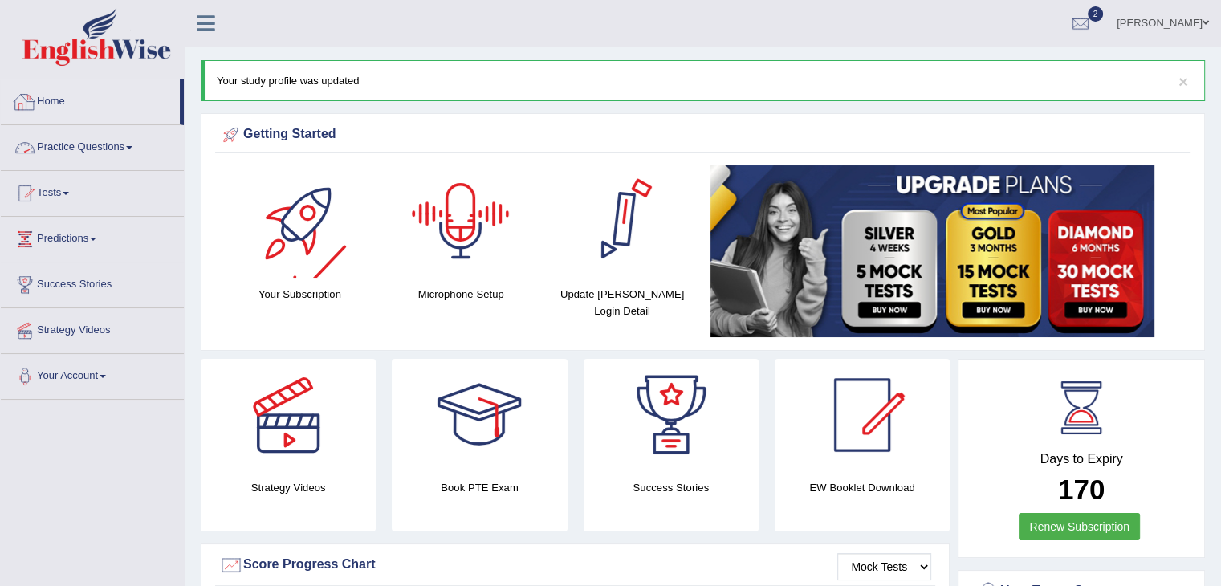
click at [35, 100] on div at bounding box center [25, 102] width 24 height 24
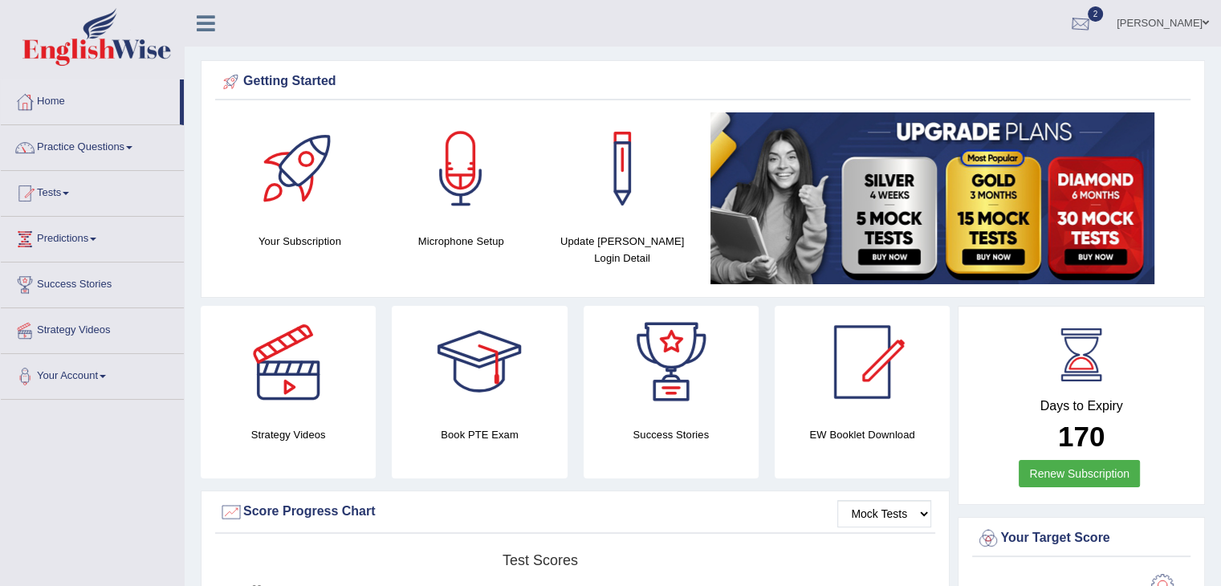
click at [1092, 26] on div at bounding box center [1080, 24] width 24 height 24
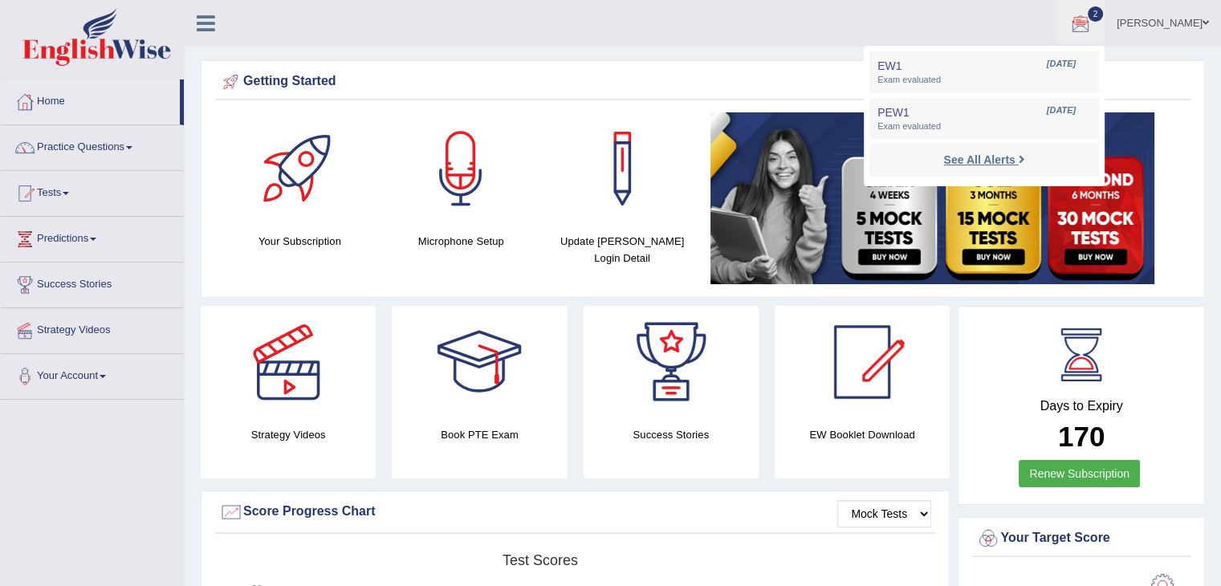
click at [1014, 160] on strong "See All Alerts" at bounding box center [978, 159] width 71 height 13
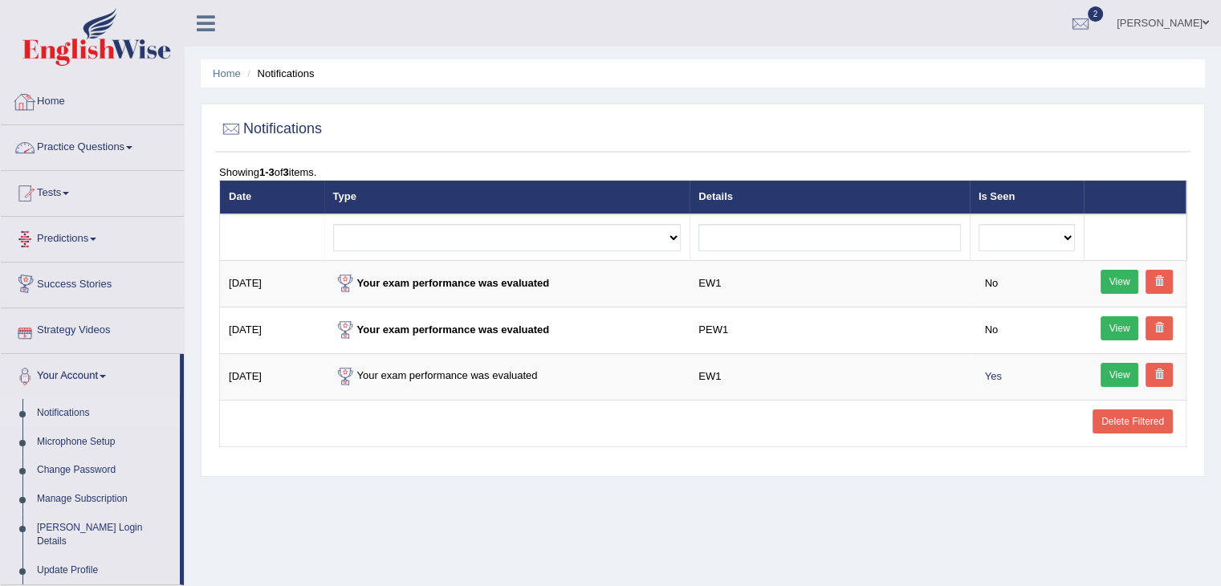
click at [31, 107] on div at bounding box center [25, 102] width 24 height 24
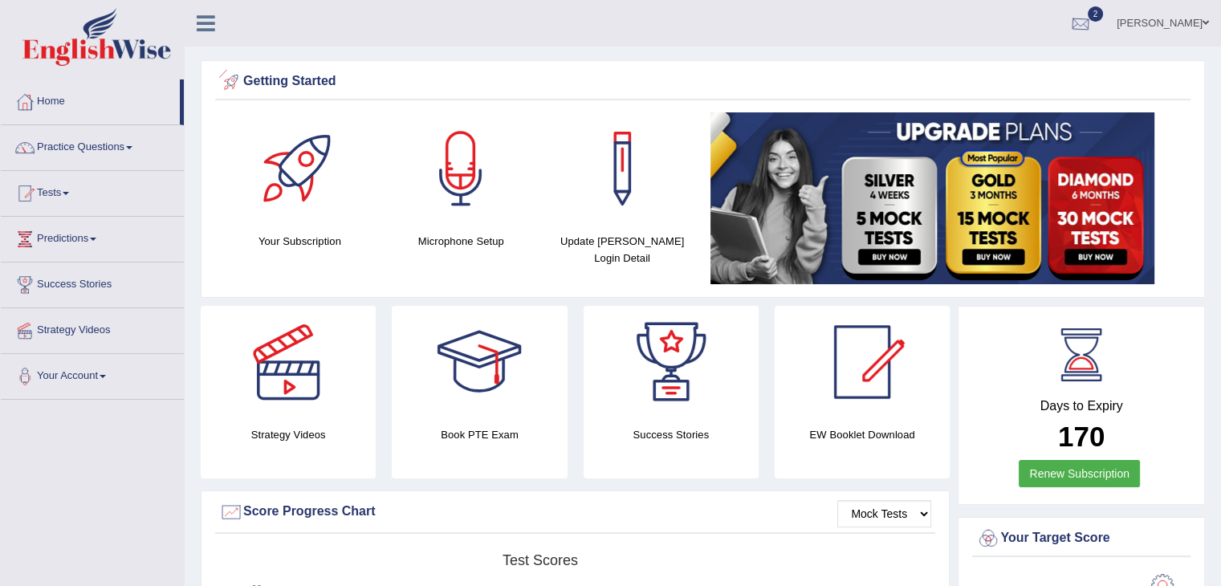
click at [1092, 13] on div at bounding box center [1080, 24] width 24 height 24
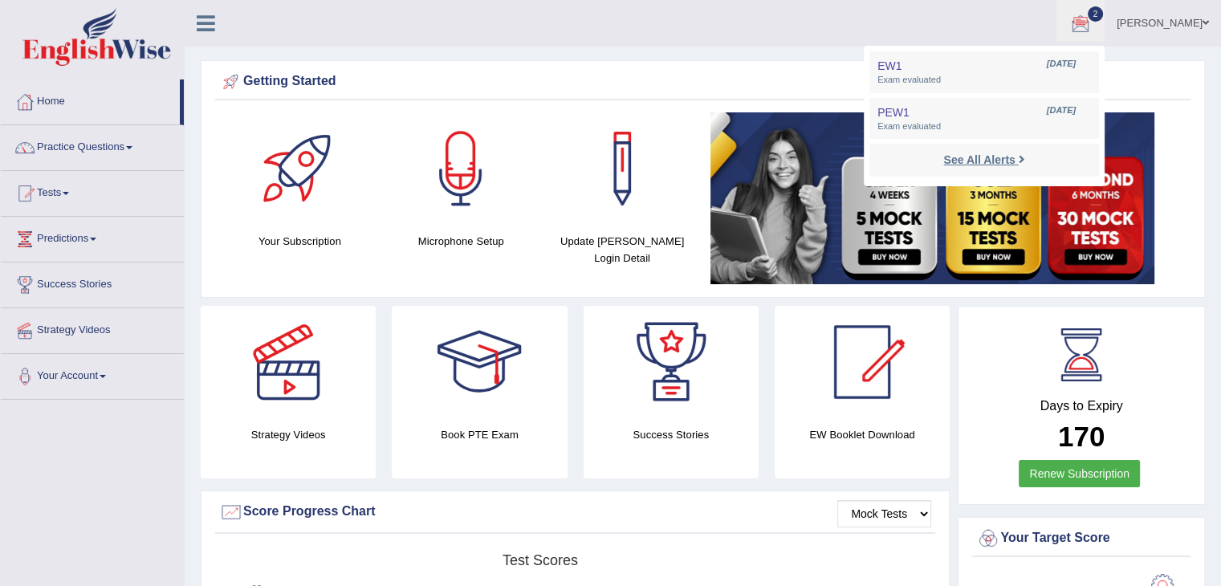
click at [1014, 165] on strong "See All Alerts" at bounding box center [978, 159] width 71 height 13
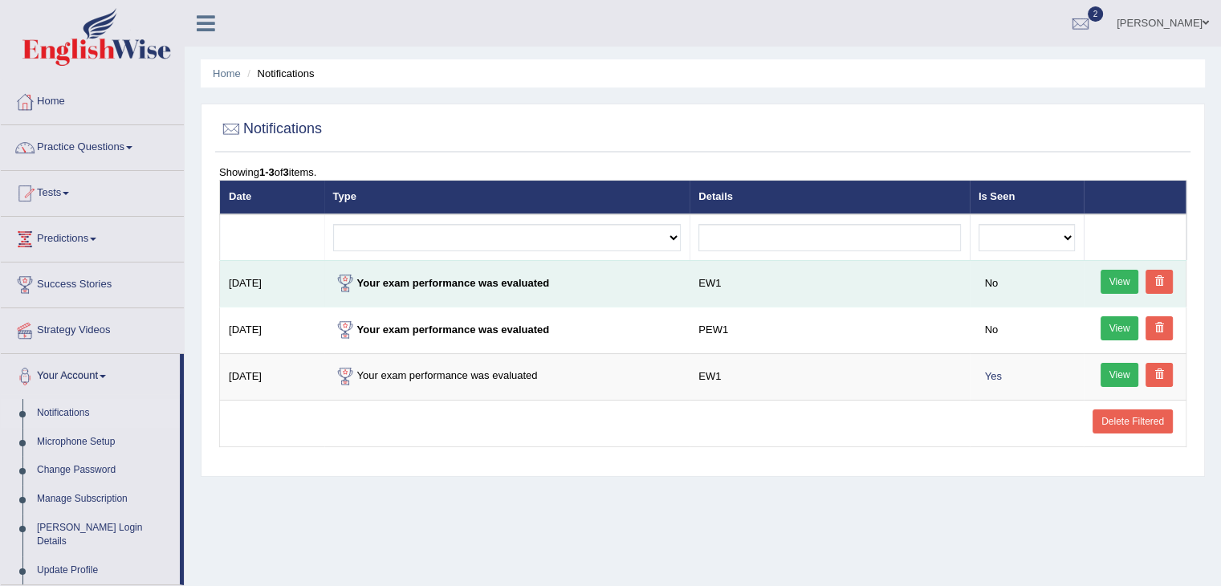
click at [1152, 276] on link at bounding box center [1158, 282] width 27 height 24
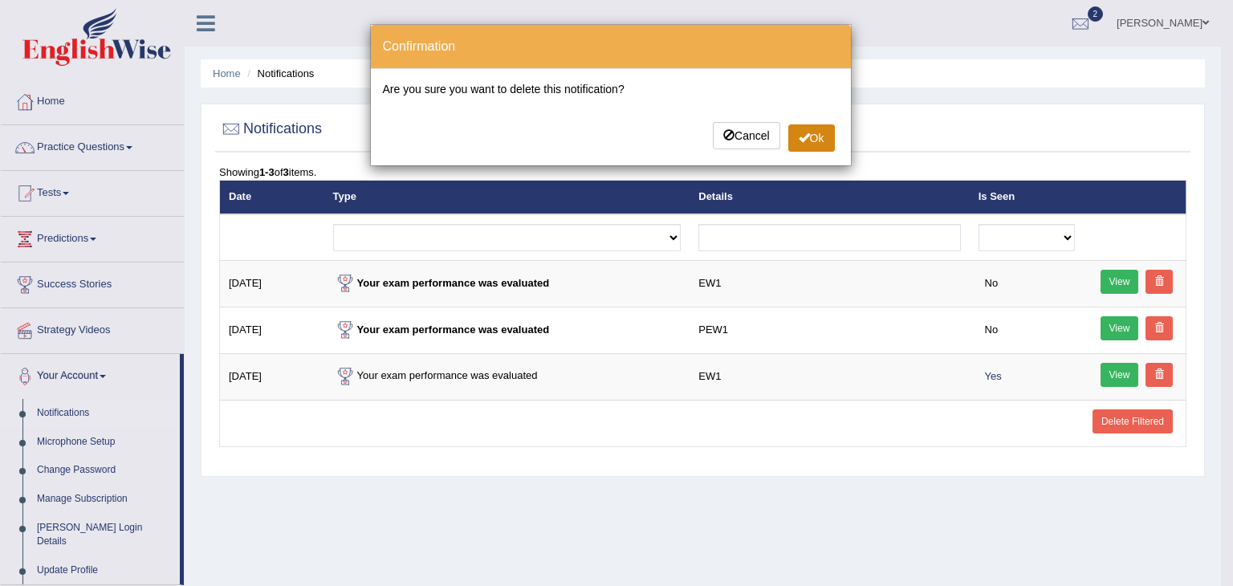
click at [810, 133] on button "Ok" at bounding box center [811, 137] width 47 height 27
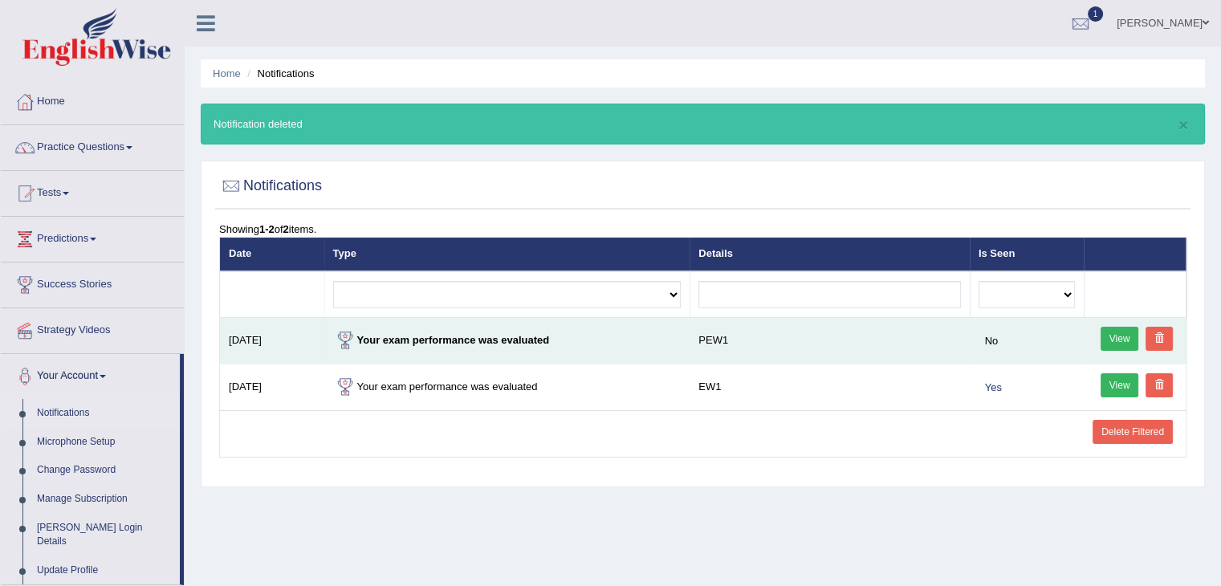
click at [1160, 339] on span at bounding box center [1159, 338] width 10 height 10
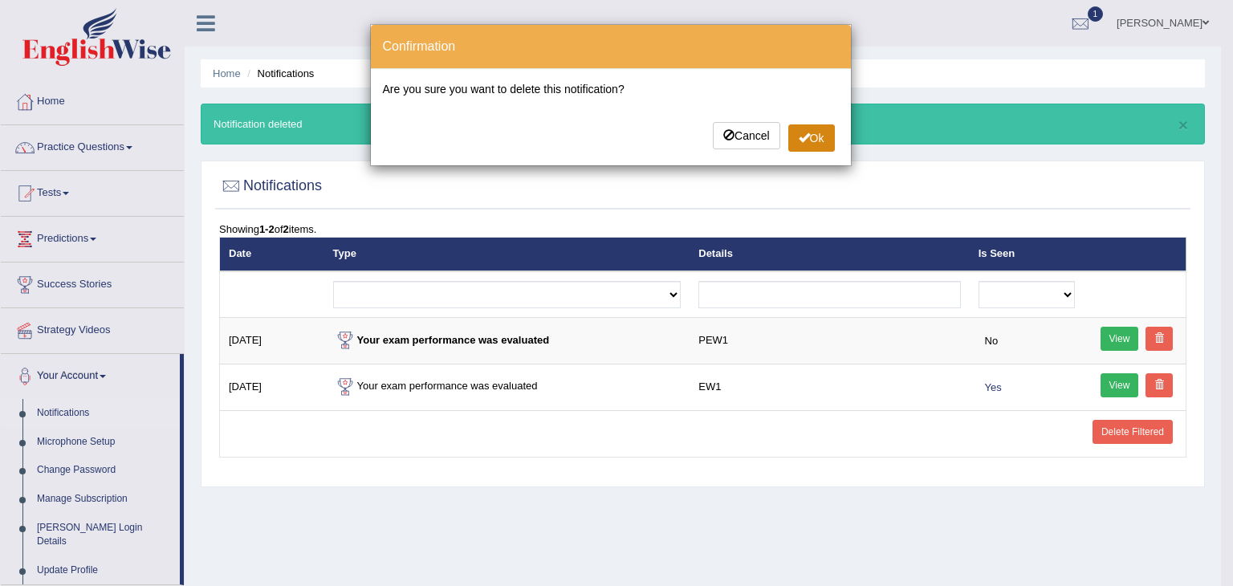
click at [799, 148] on button "Ok" at bounding box center [811, 137] width 47 height 27
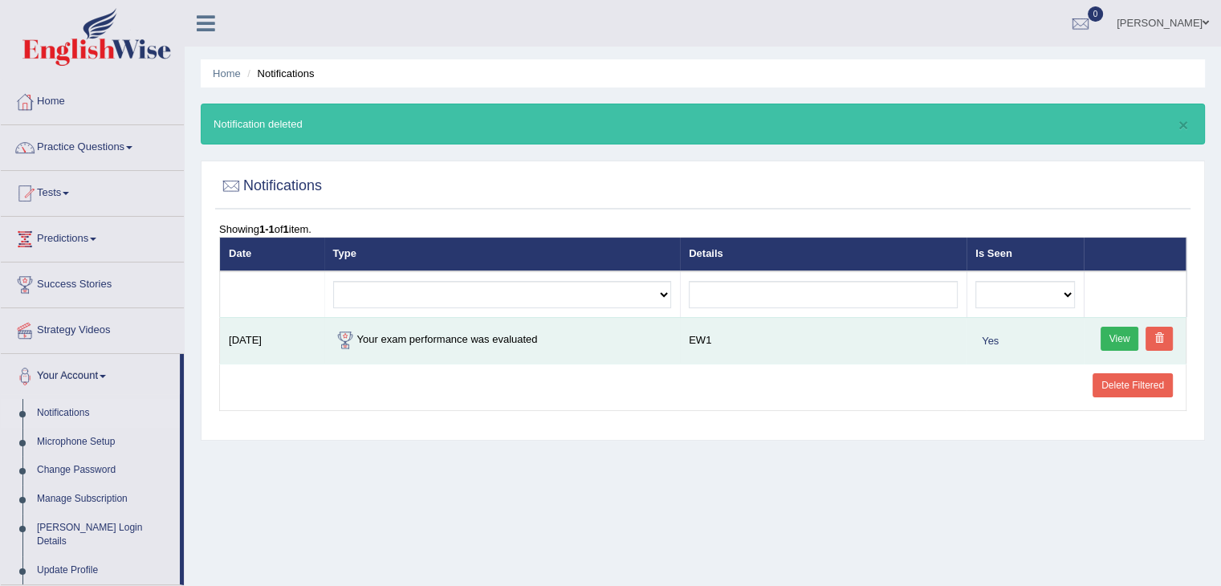
click at [1160, 333] on span at bounding box center [1159, 338] width 10 height 10
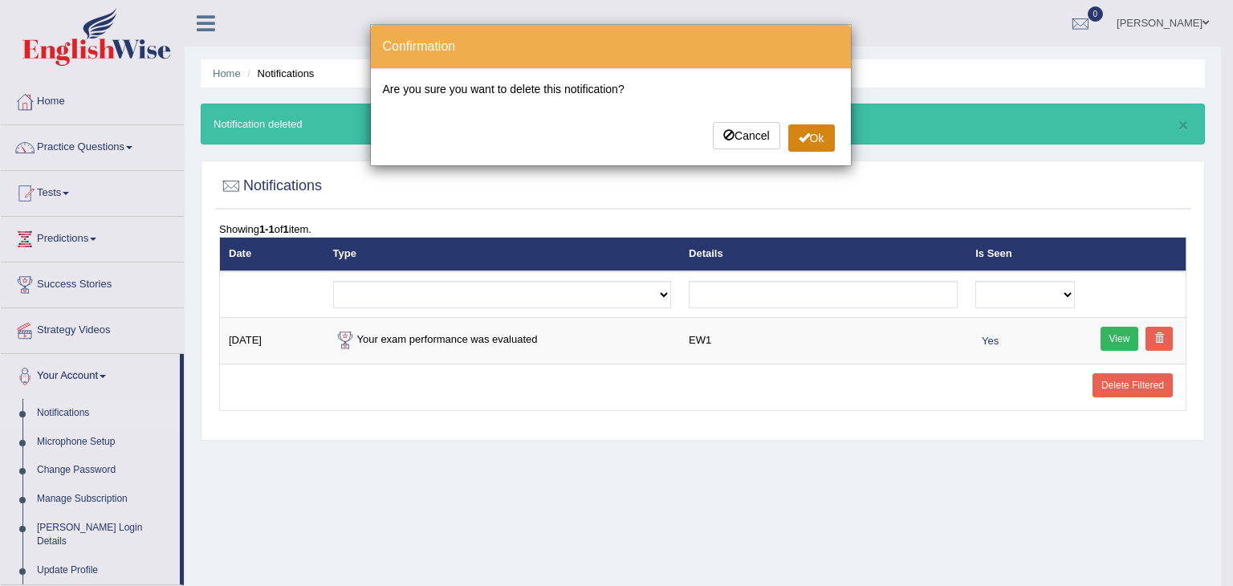
click at [809, 136] on button "Ok" at bounding box center [811, 137] width 47 height 27
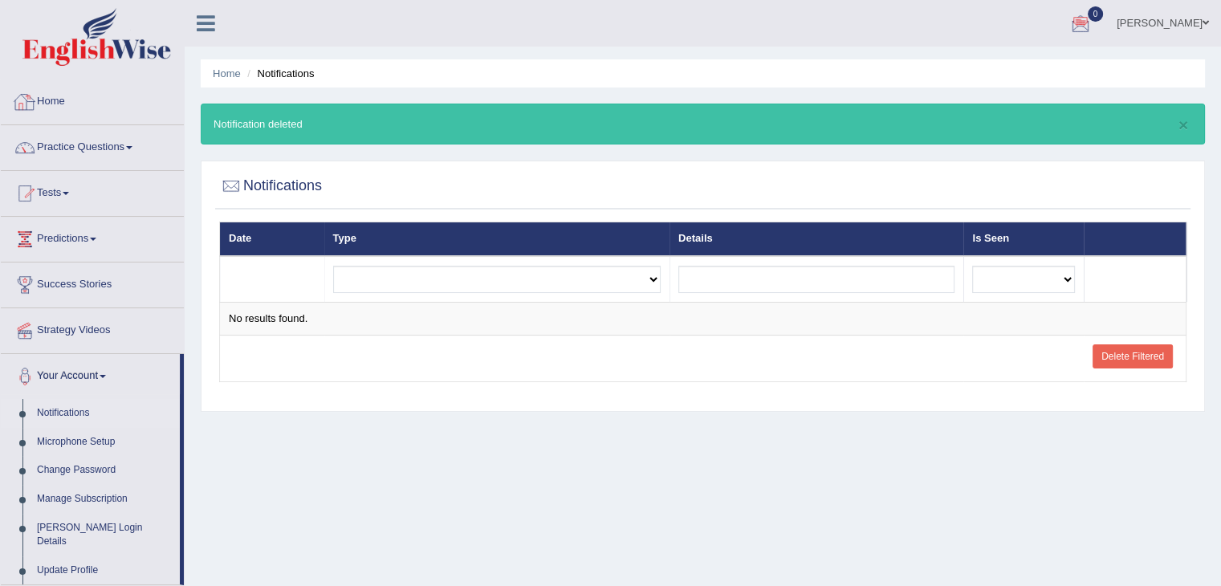
click at [51, 104] on link "Home" at bounding box center [92, 99] width 183 height 40
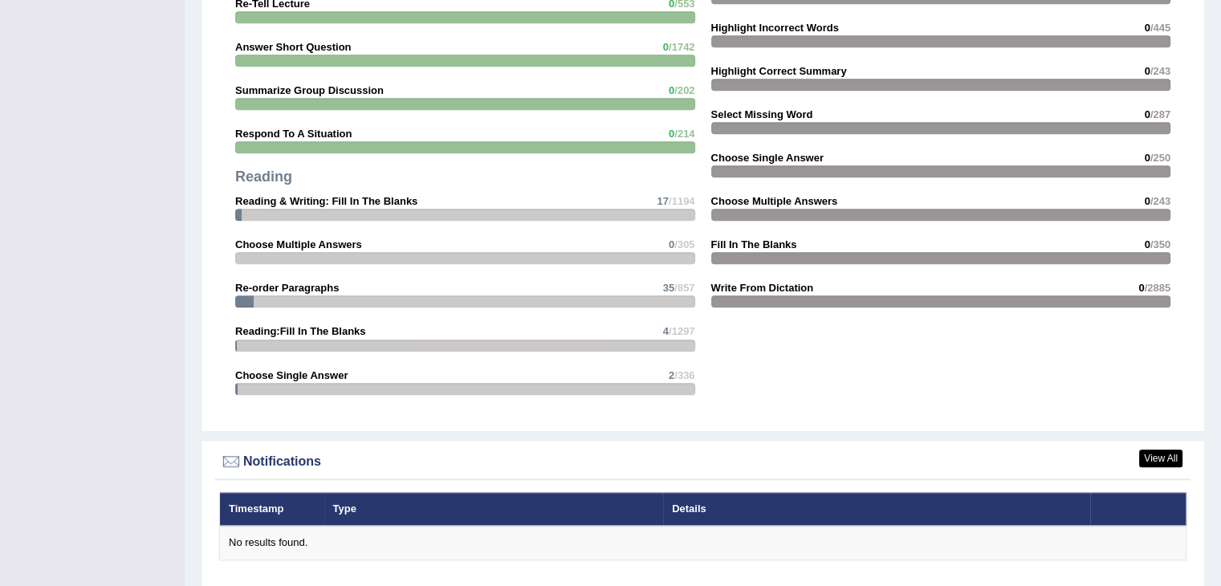
scroll to position [1775, 0]
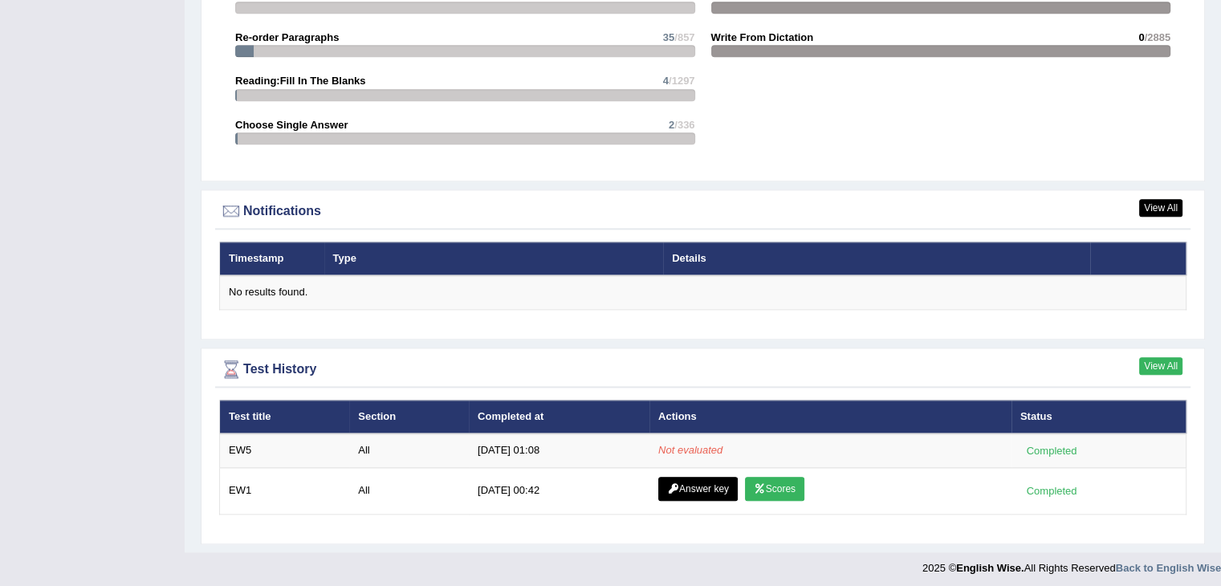
click at [1157, 364] on link "View All" at bounding box center [1160, 366] width 43 height 18
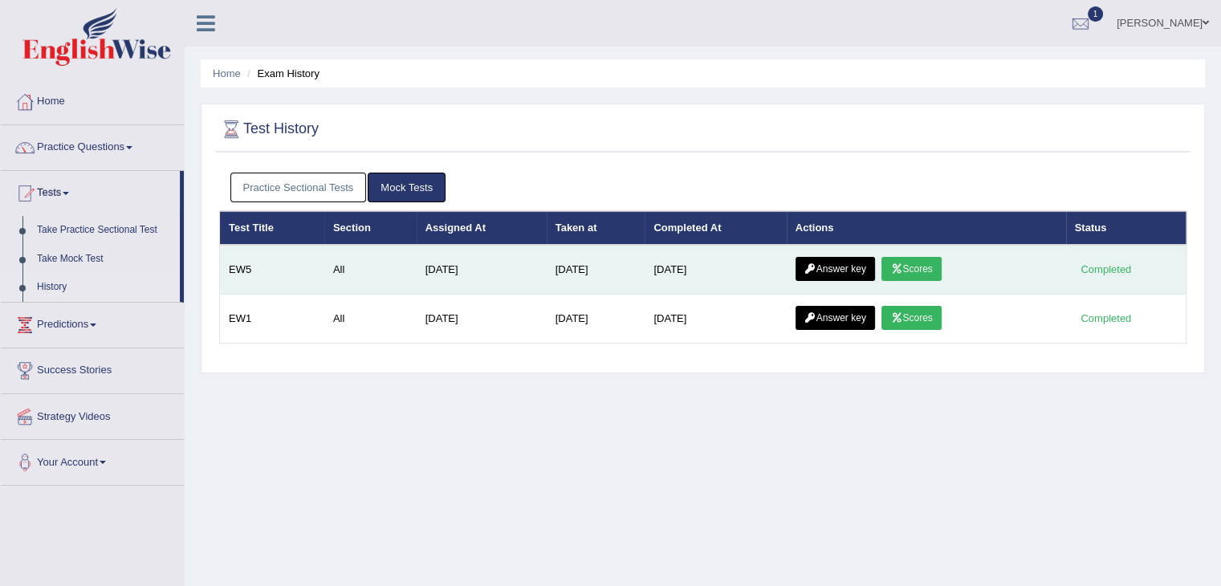
click at [921, 267] on link "Scores" at bounding box center [910, 269] width 59 height 24
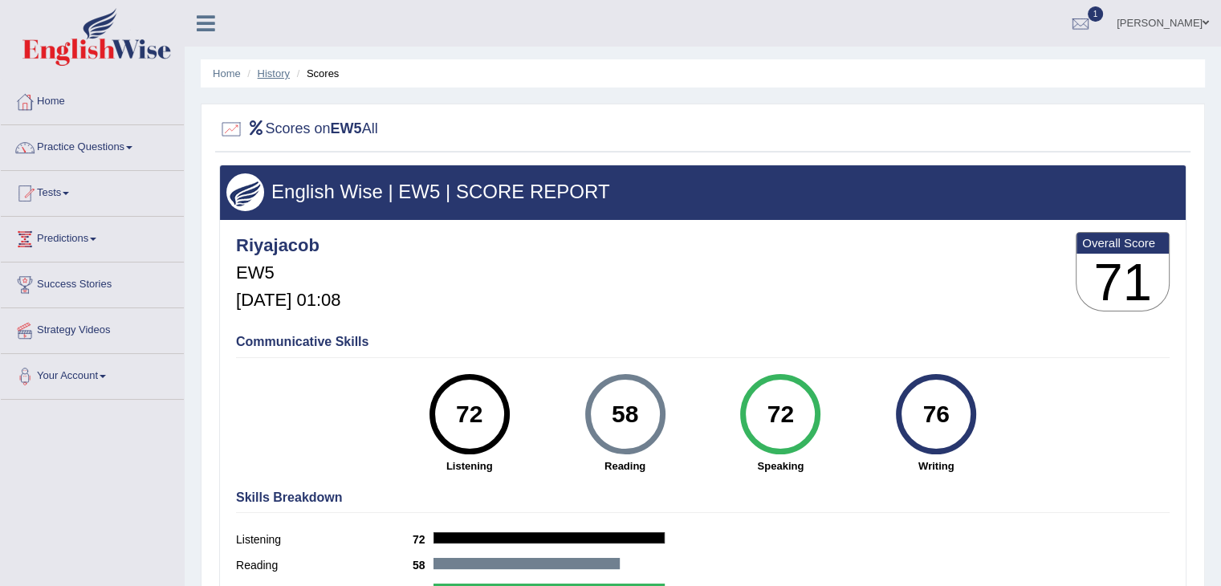
click at [274, 74] on link "History" at bounding box center [274, 73] width 32 height 12
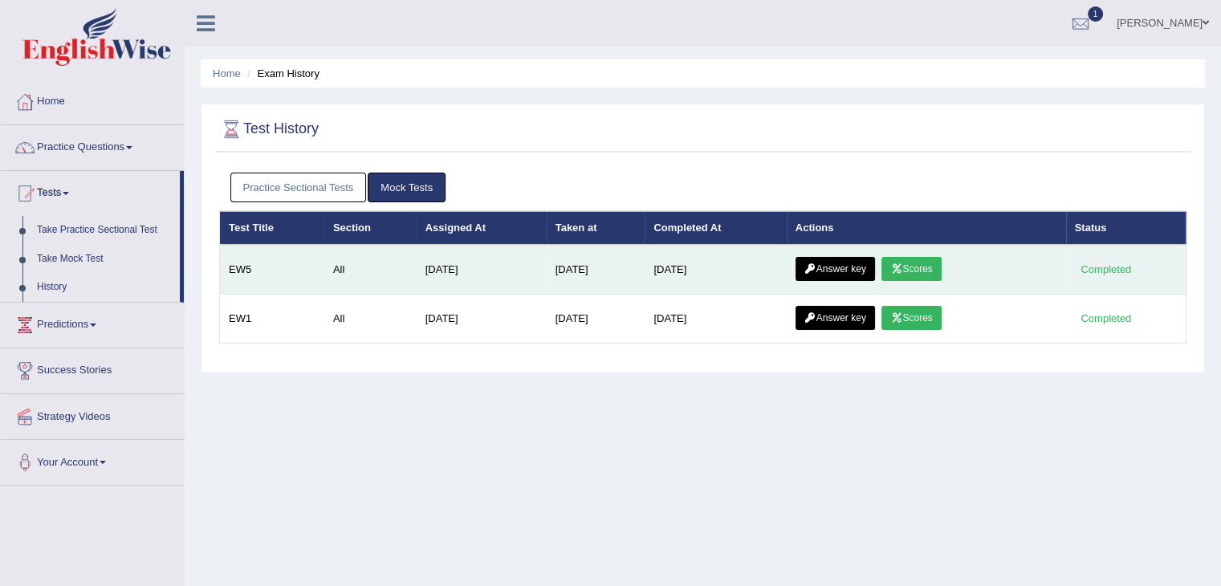
click at [835, 266] on link "Answer key" at bounding box center [834, 269] width 79 height 24
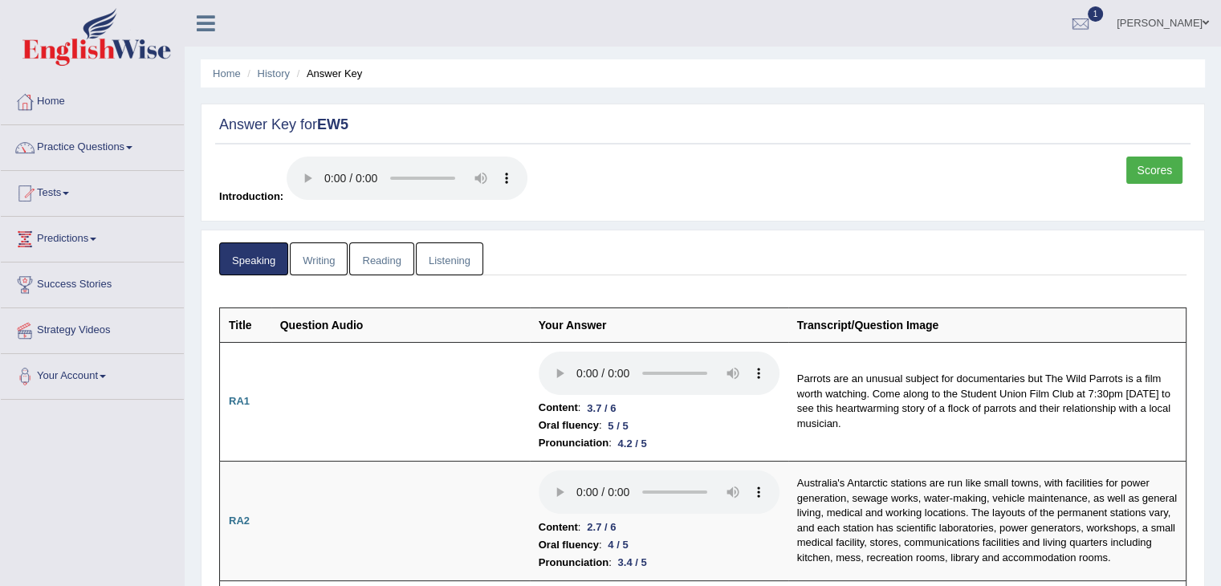
click at [318, 267] on link "Writing" at bounding box center [319, 258] width 58 height 33
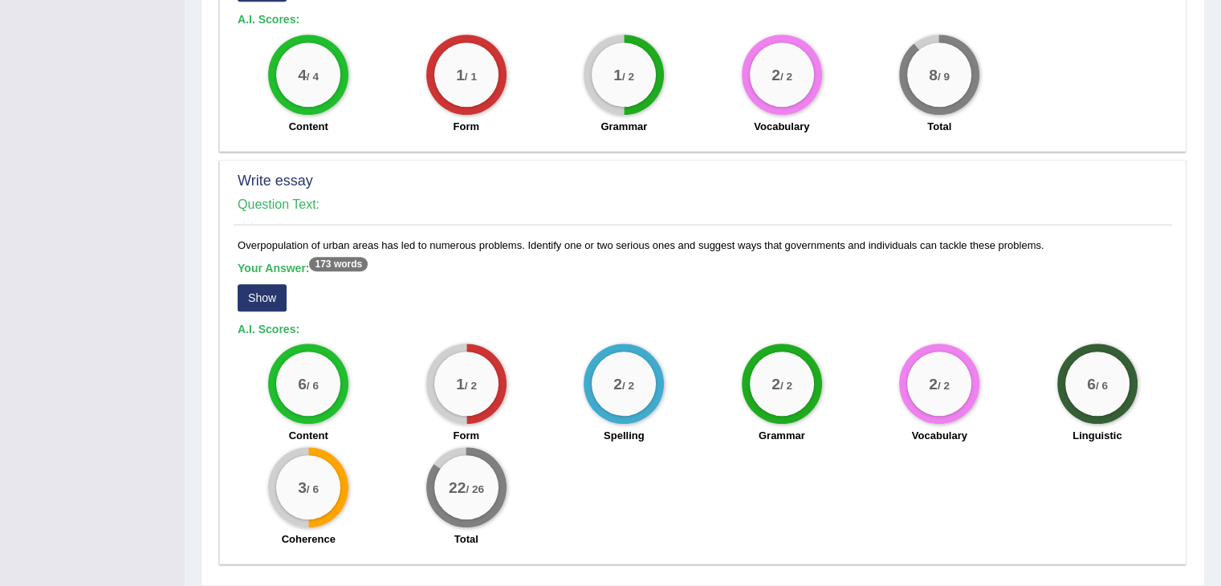
scroll to position [1107, 0]
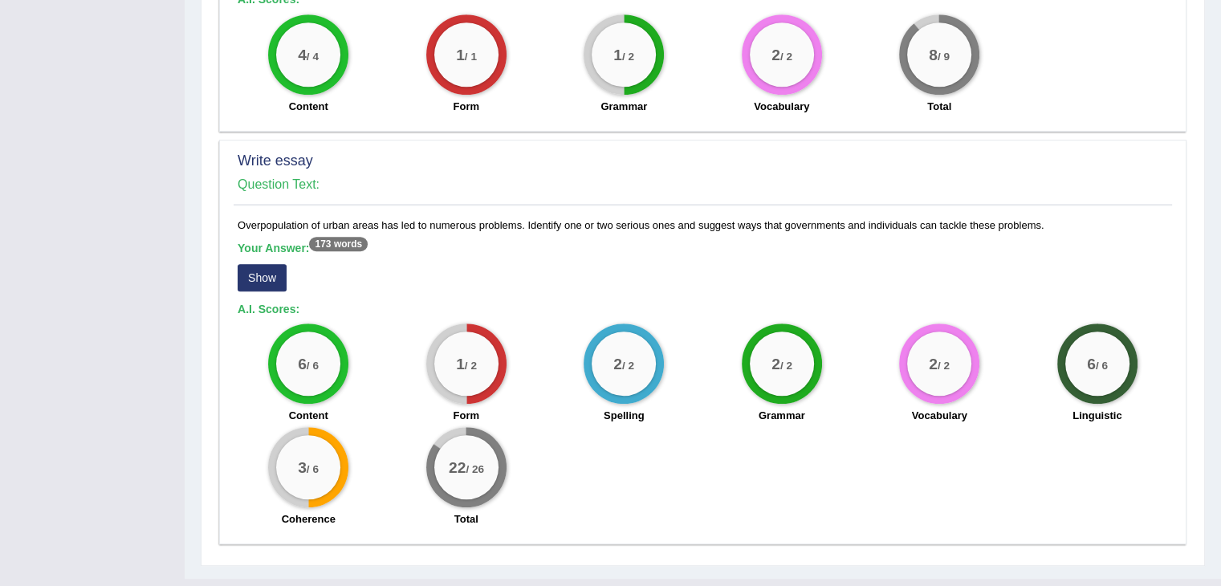
click at [276, 264] on button "Show" at bounding box center [262, 277] width 49 height 27
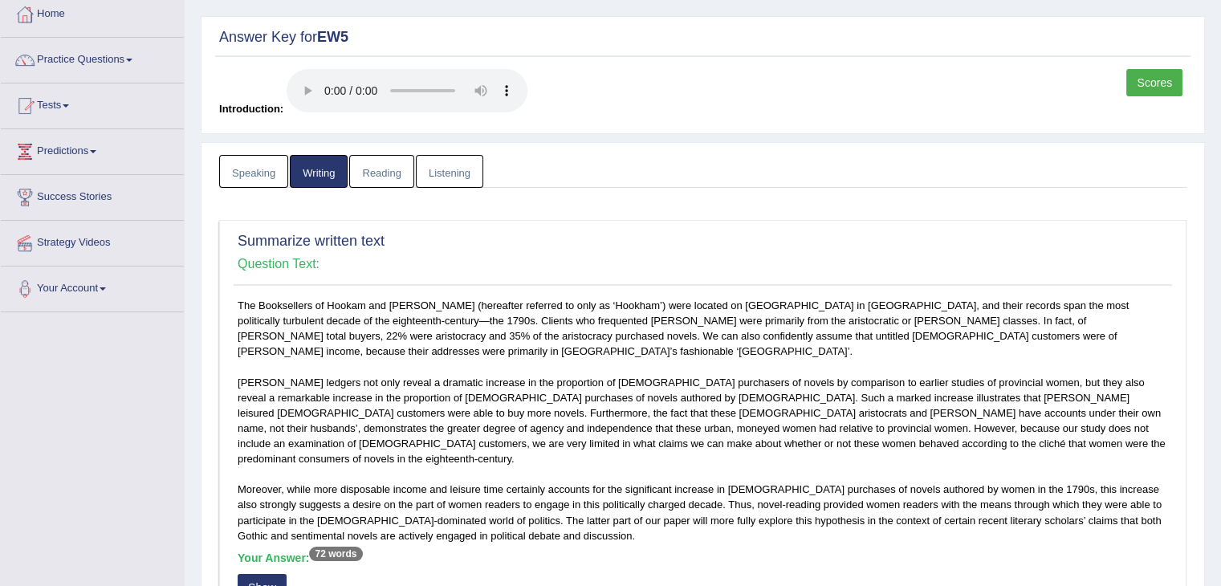
scroll to position [0, 0]
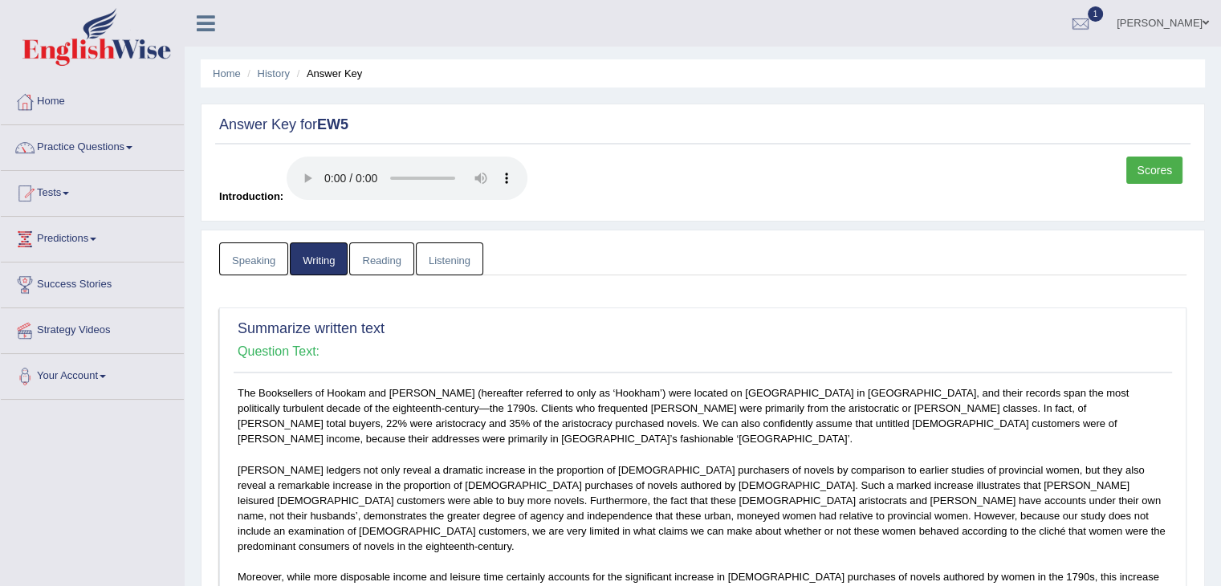
click at [392, 246] on link "Reading" at bounding box center [381, 258] width 64 height 33
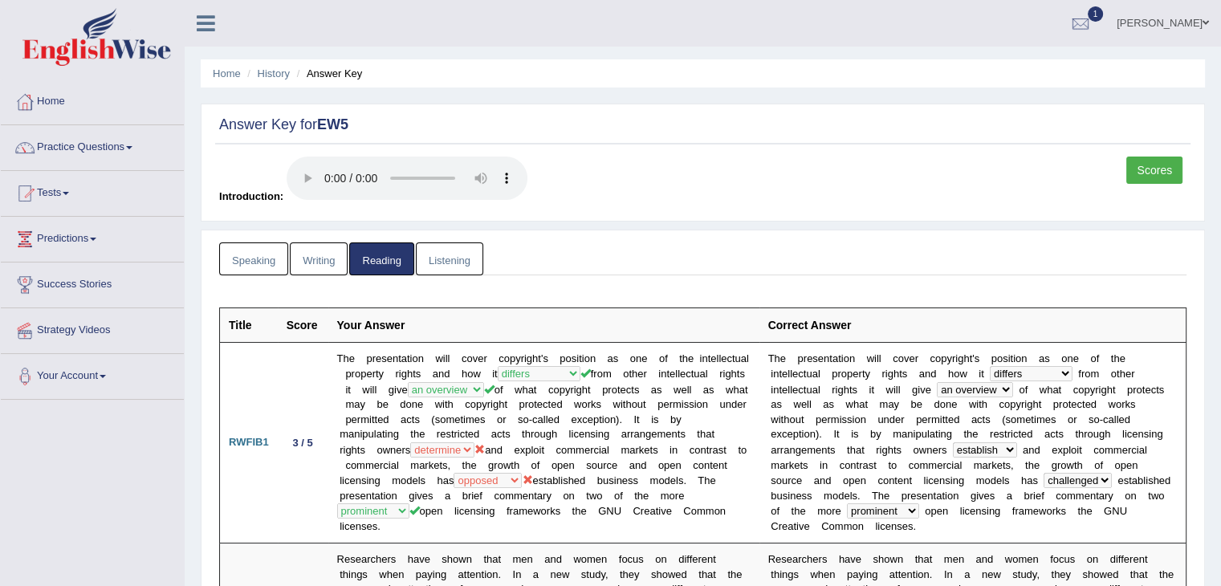
click at [456, 271] on link "Listening" at bounding box center [449, 258] width 67 height 33
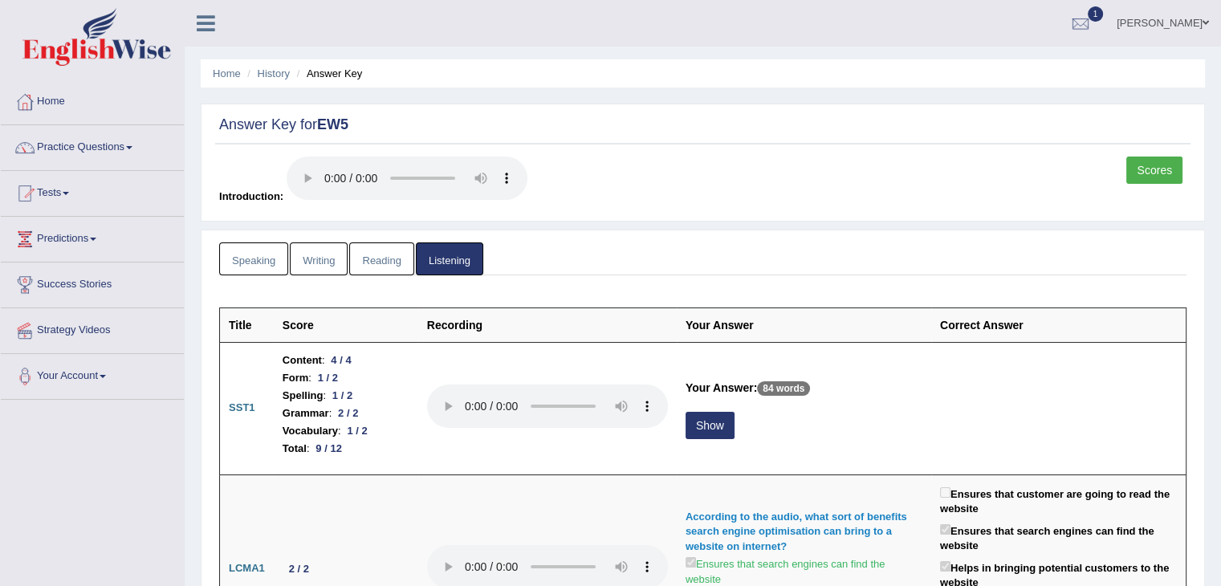
click at [1168, 170] on link "Scores" at bounding box center [1154, 169] width 56 height 27
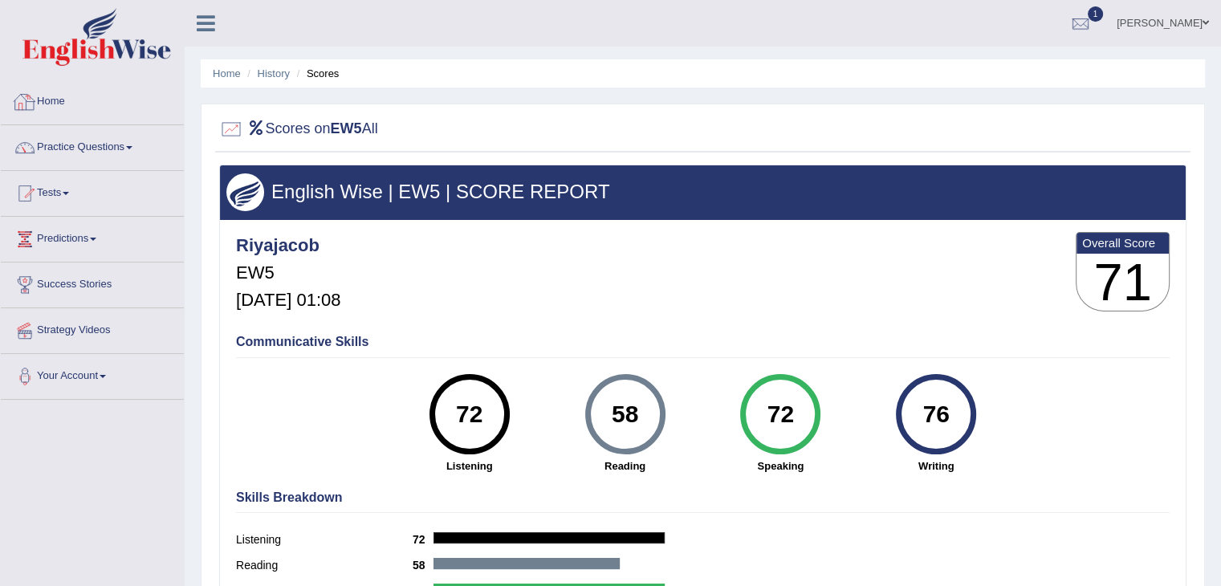
click at [53, 107] on link "Home" at bounding box center [92, 99] width 183 height 40
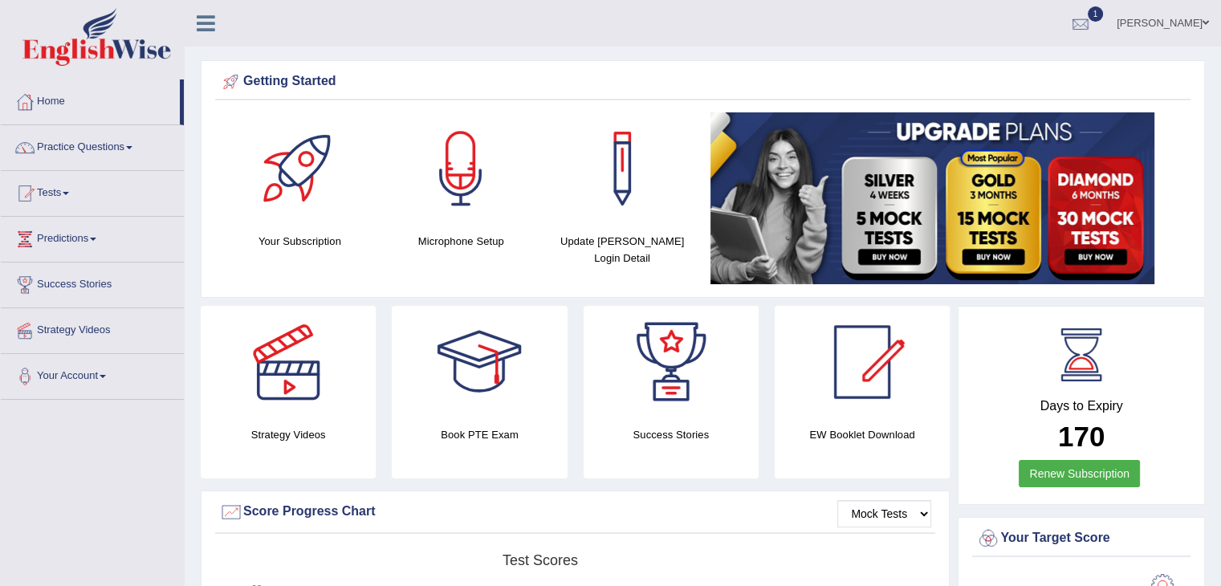
click at [1092, 17] on div at bounding box center [1080, 24] width 24 height 24
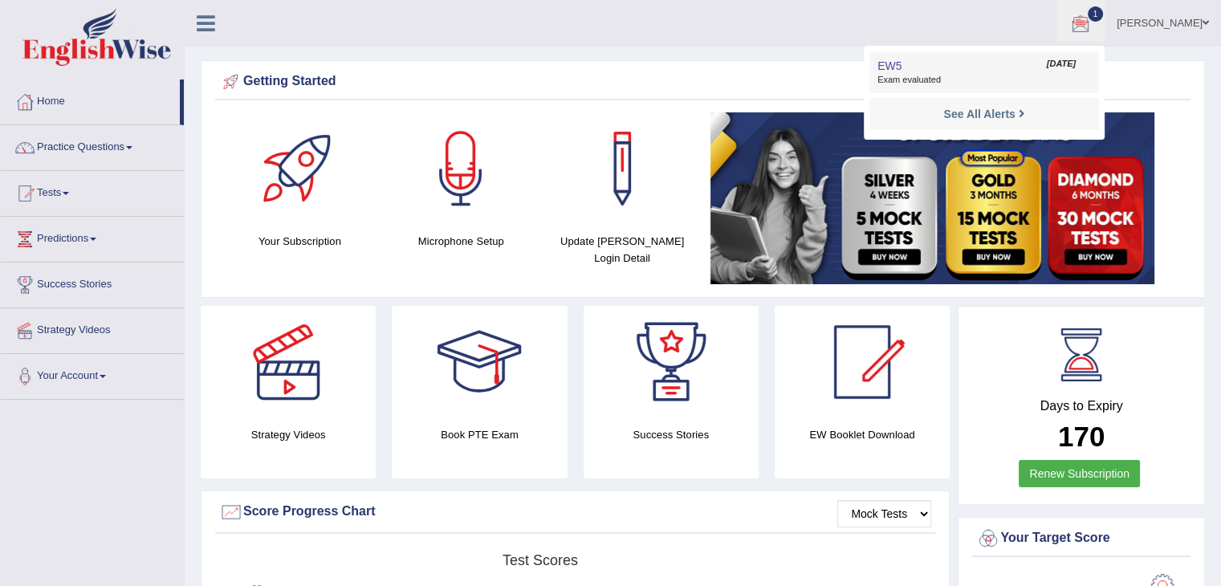
click at [1022, 68] on link "EW5 Sep 21, 2025 Exam evaluated" at bounding box center [983, 72] width 221 height 34
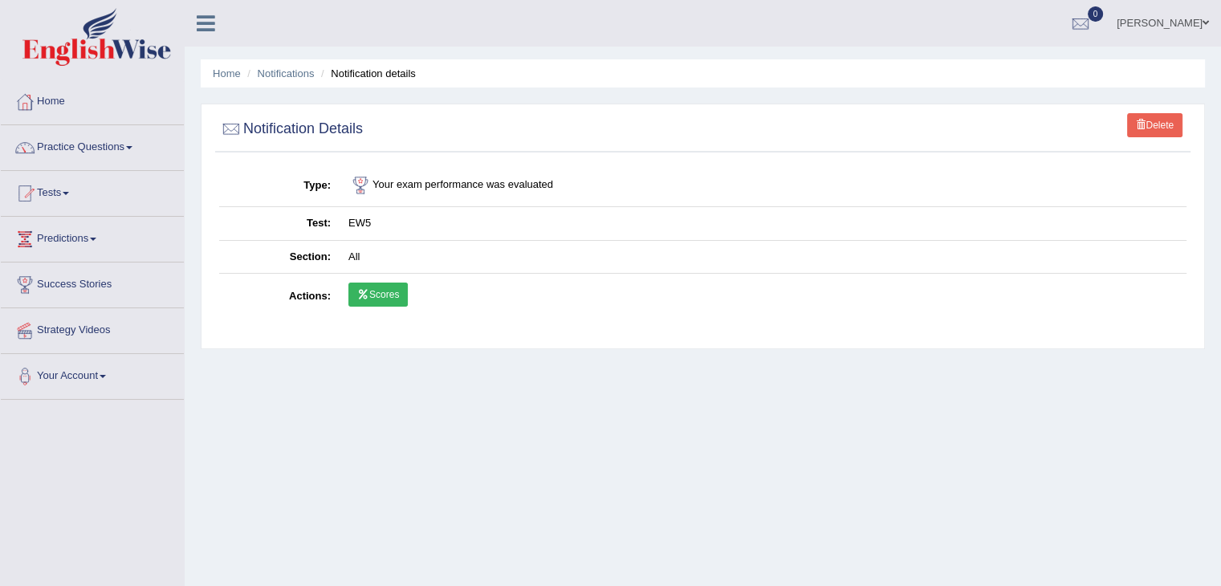
click at [1144, 120] on link "Delete" at bounding box center [1154, 125] width 55 height 24
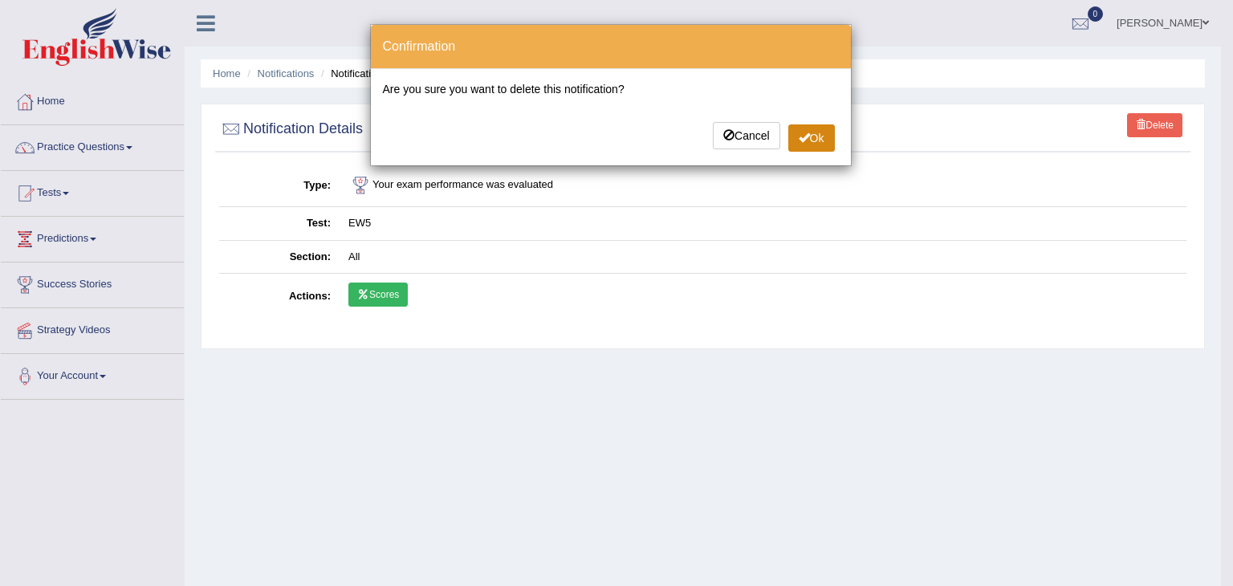
click at [822, 128] on button "Ok" at bounding box center [811, 137] width 47 height 27
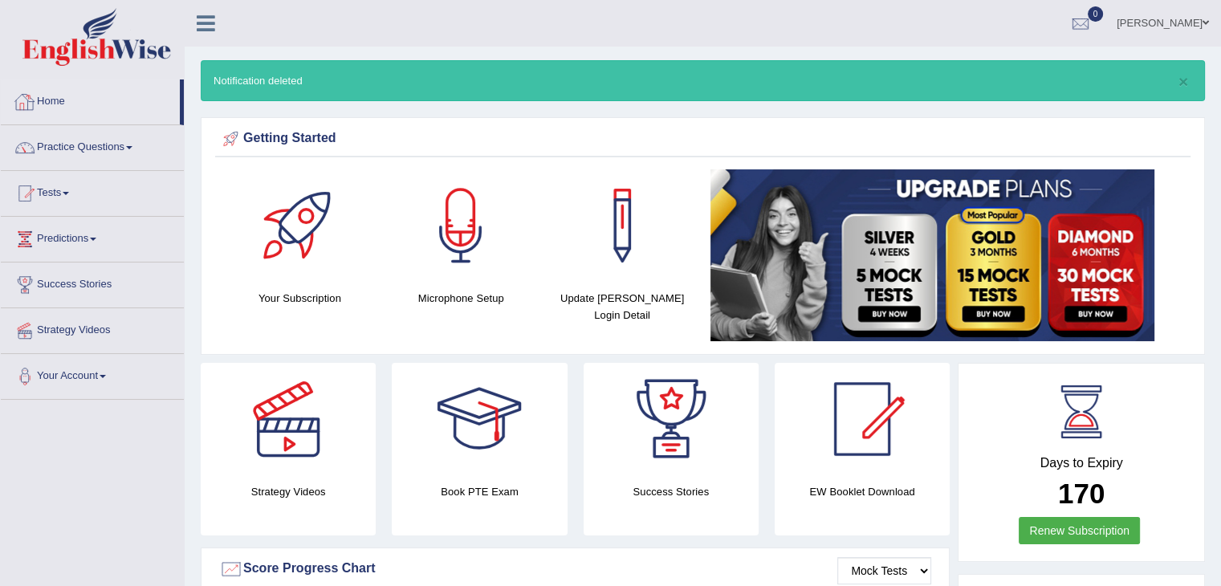
click at [58, 111] on link "Home" at bounding box center [90, 99] width 179 height 40
